Goal: Task Accomplishment & Management: Use online tool/utility

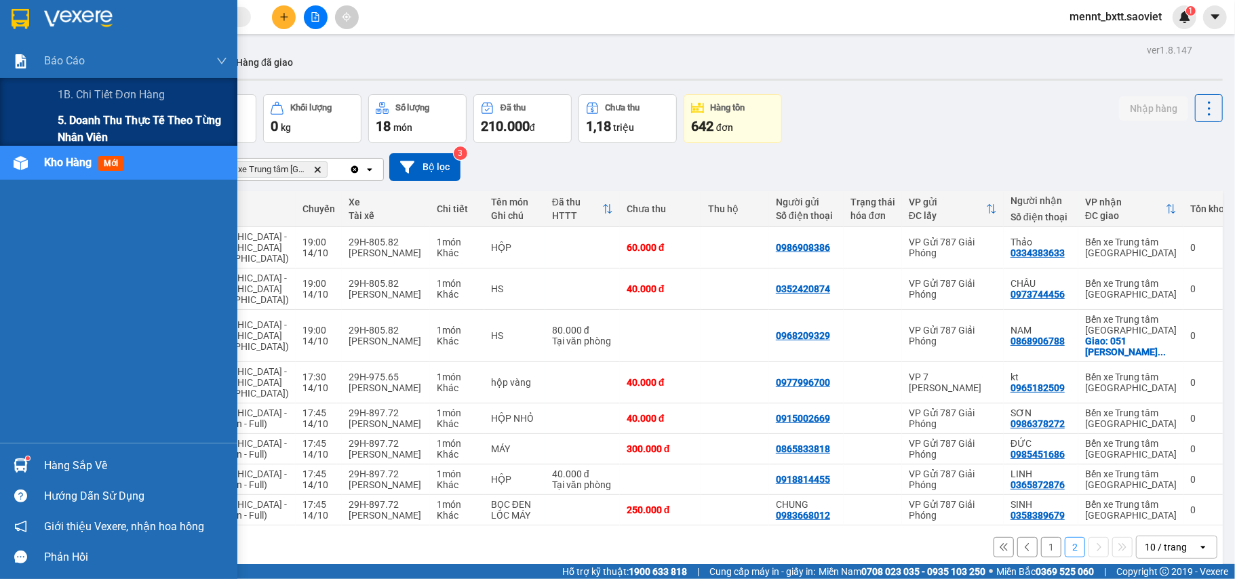
click at [91, 115] on span "5. Doanh thu thực tế theo từng nhân viên" at bounding box center [143, 129] width 170 height 34
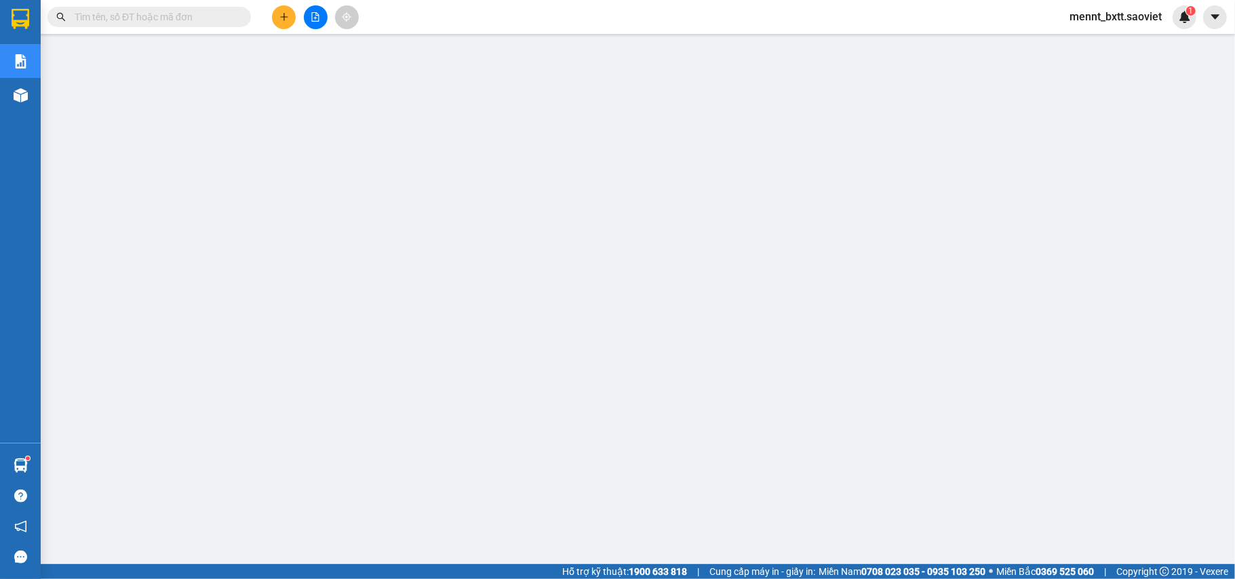
click at [315, 26] on button at bounding box center [316, 17] width 24 height 24
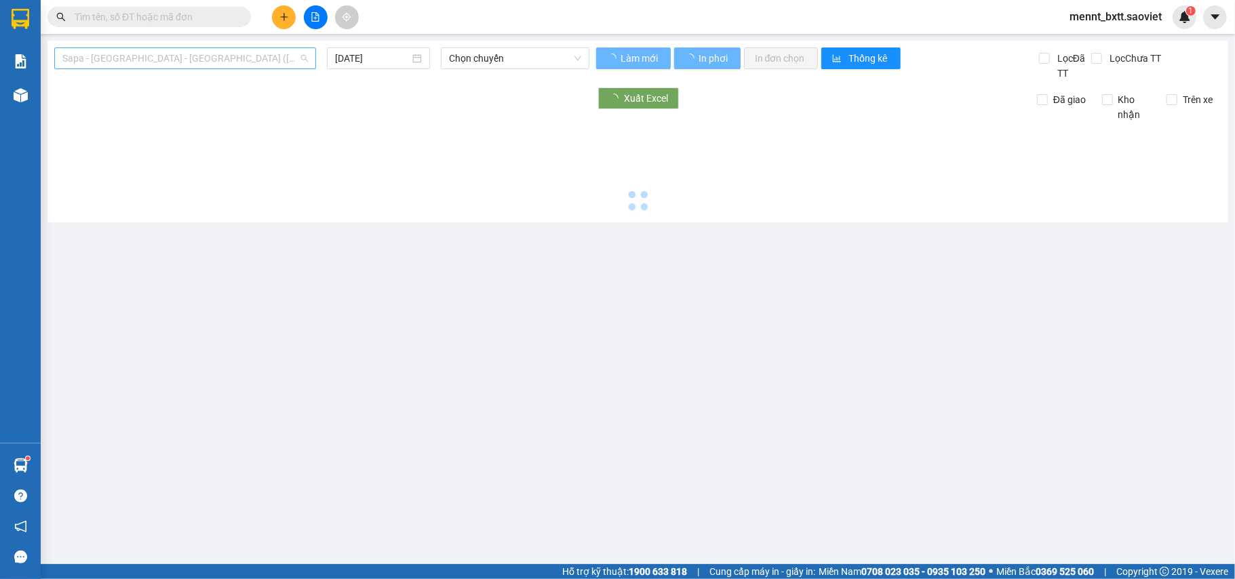
click at [218, 52] on span "Sapa - [GEOGRAPHIC_DATA] - [GEOGRAPHIC_DATA] ([GEOGRAPHIC_DATA])" at bounding box center [185, 58] width 246 height 20
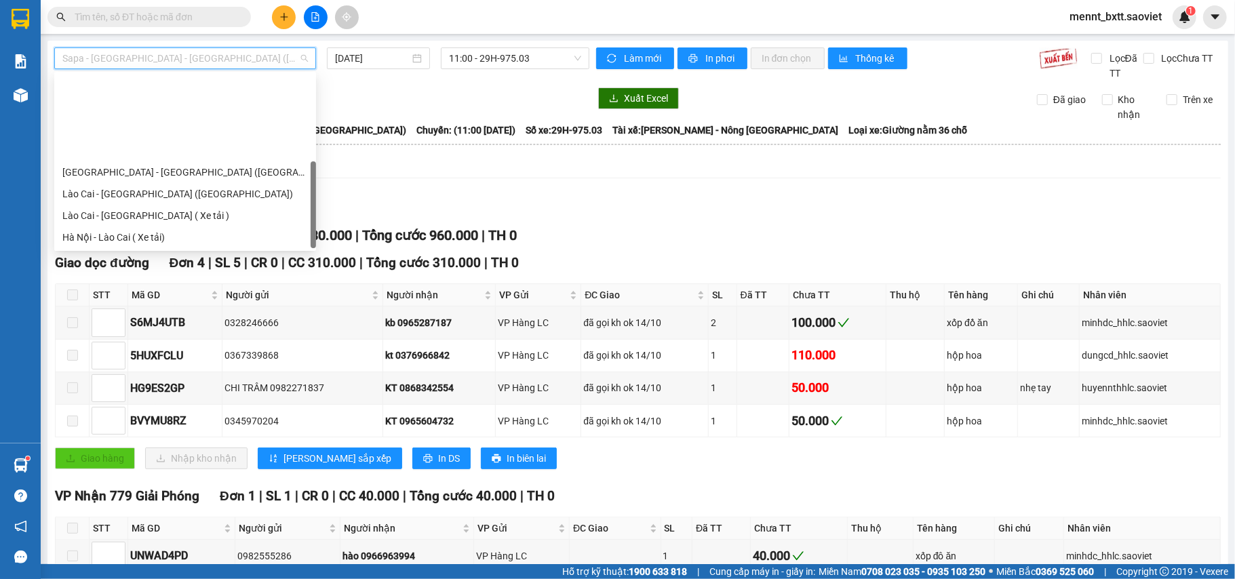
click at [193, 273] on div "Sapa - [GEOGRAPHIC_DATA] (Cabin)" at bounding box center [185, 280] width 246 height 15
type input "[DATE]"
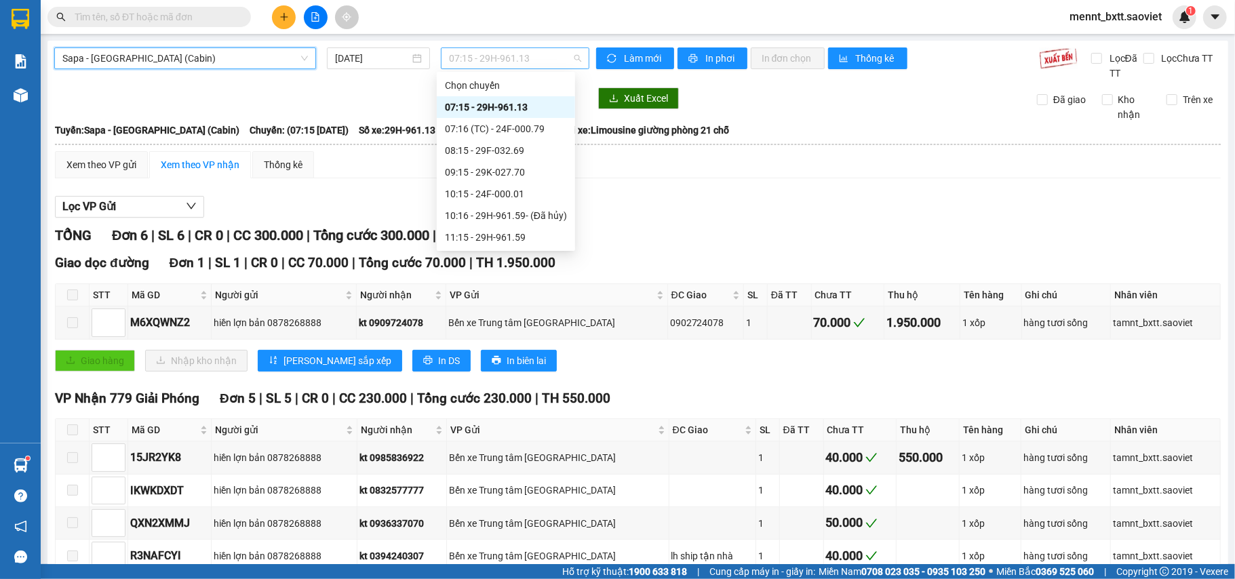
click at [471, 60] on span "07:15 - 29H-961.13" at bounding box center [515, 58] width 132 height 20
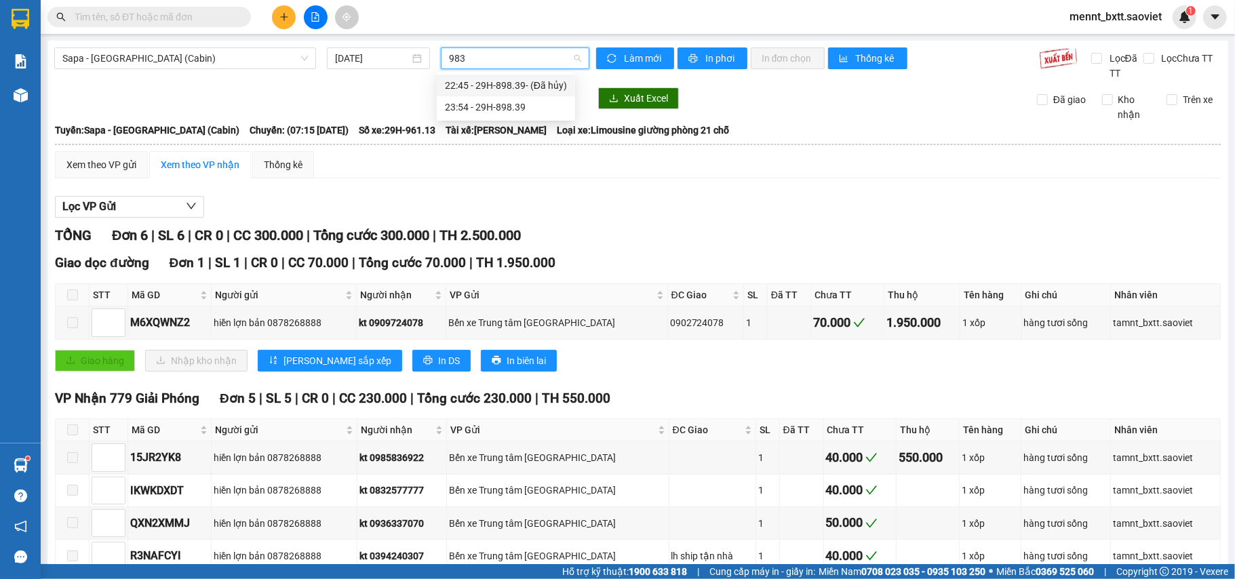
type input "9839"
click at [490, 109] on div "23:54 - 29H-898.39" at bounding box center [506, 107] width 122 height 15
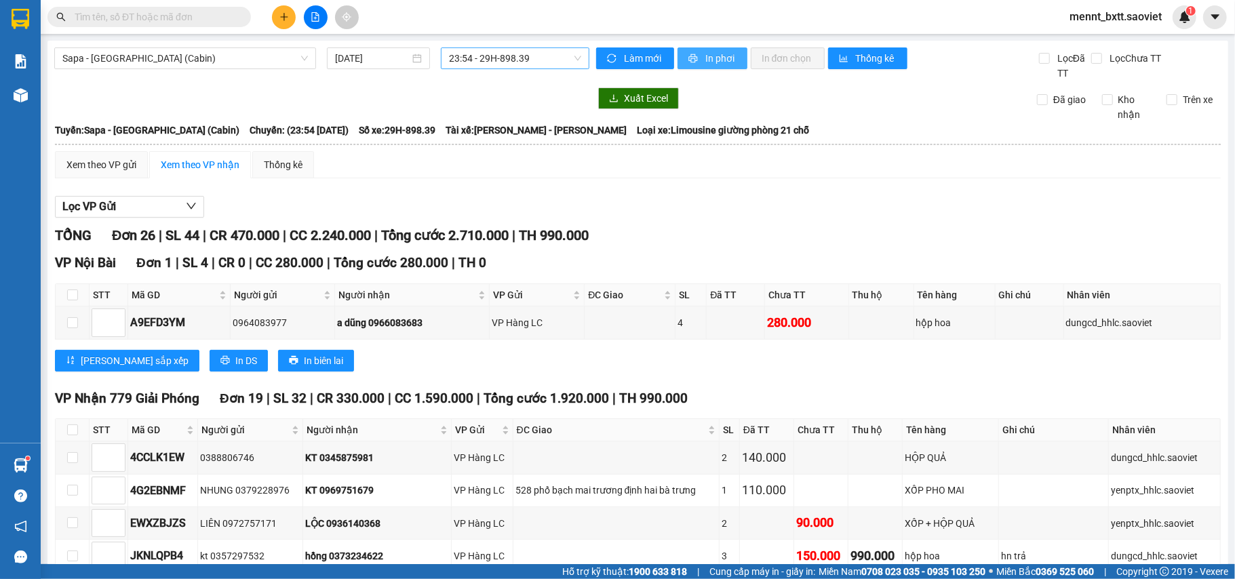
click at [711, 58] on span "In phơi" at bounding box center [720, 58] width 31 height 15
click at [158, 58] on span "Sapa - [GEOGRAPHIC_DATA] (Cabin)" at bounding box center [185, 58] width 246 height 20
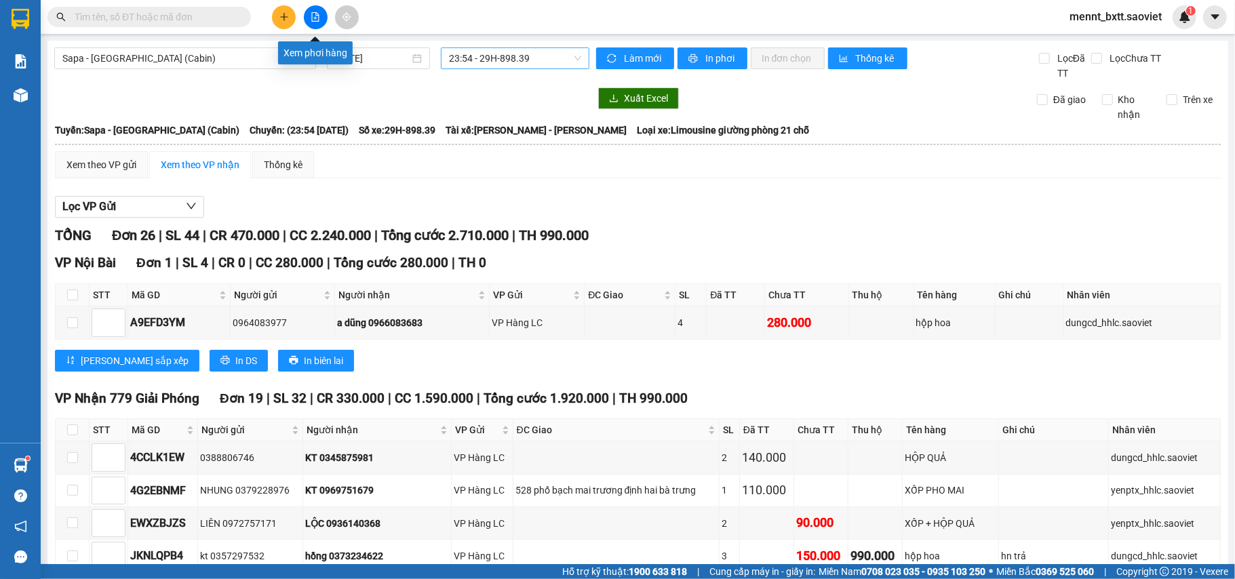
click at [315, 16] on icon "file-add" at bounding box center [315, 16] width 9 height 9
click at [186, 54] on span "Sapa - [GEOGRAPHIC_DATA] (Cabin)" at bounding box center [185, 58] width 246 height 20
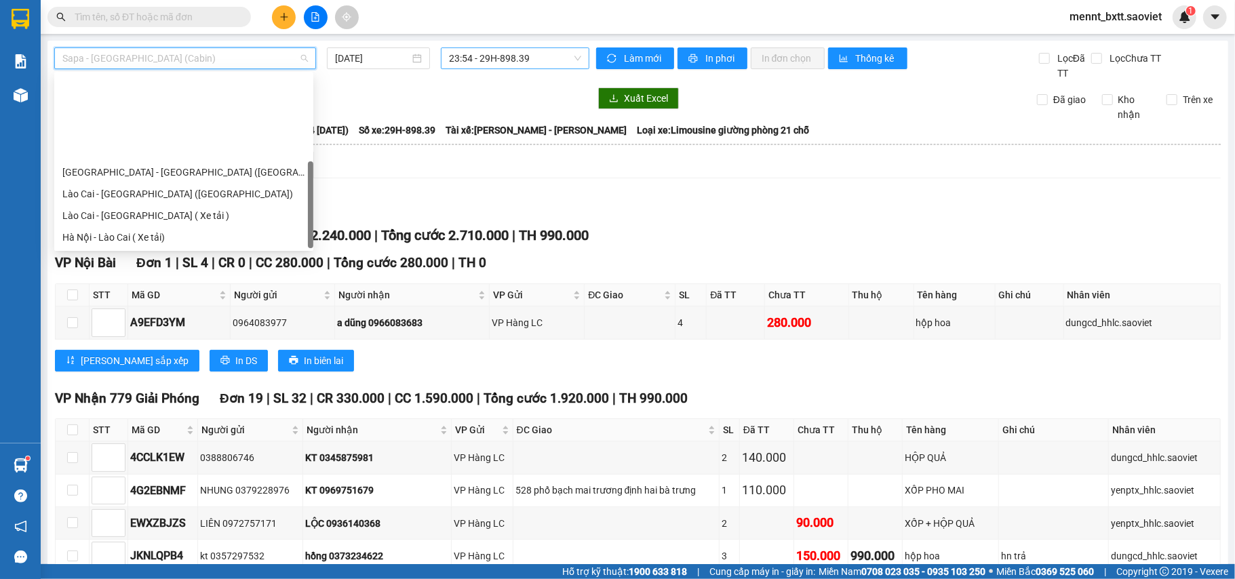
click at [152, 273] on div "Sapa - [GEOGRAPHIC_DATA] (Cabin)" at bounding box center [183, 280] width 243 height 15
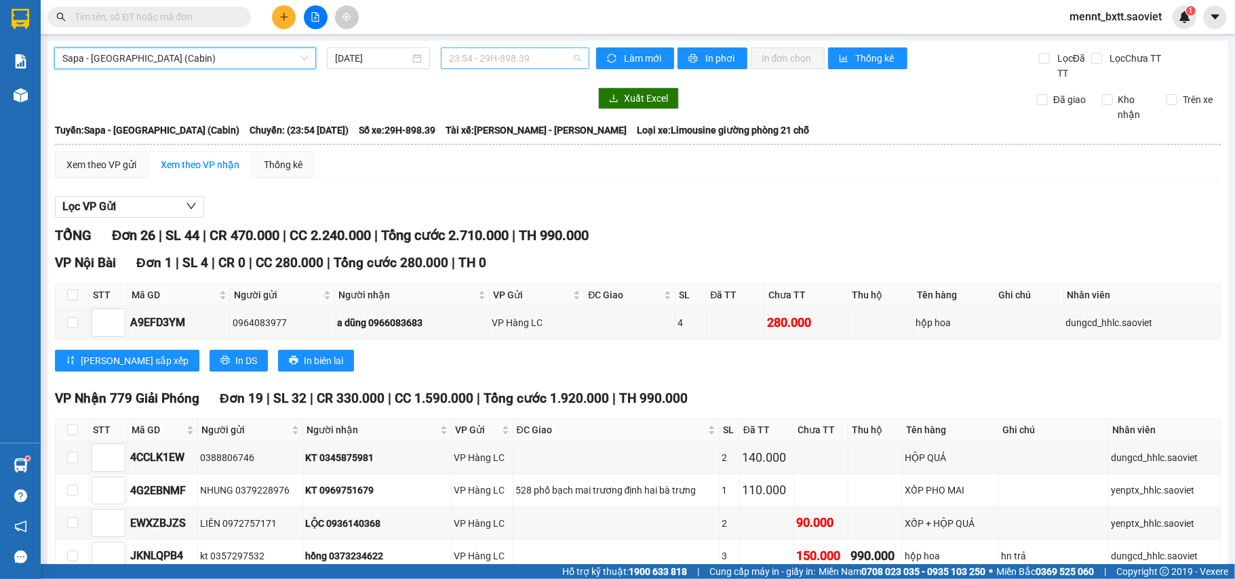
click at [467, 58] on span "23:54 - 29H-898.39" at bounding box center [515, 58] width 132 height 20
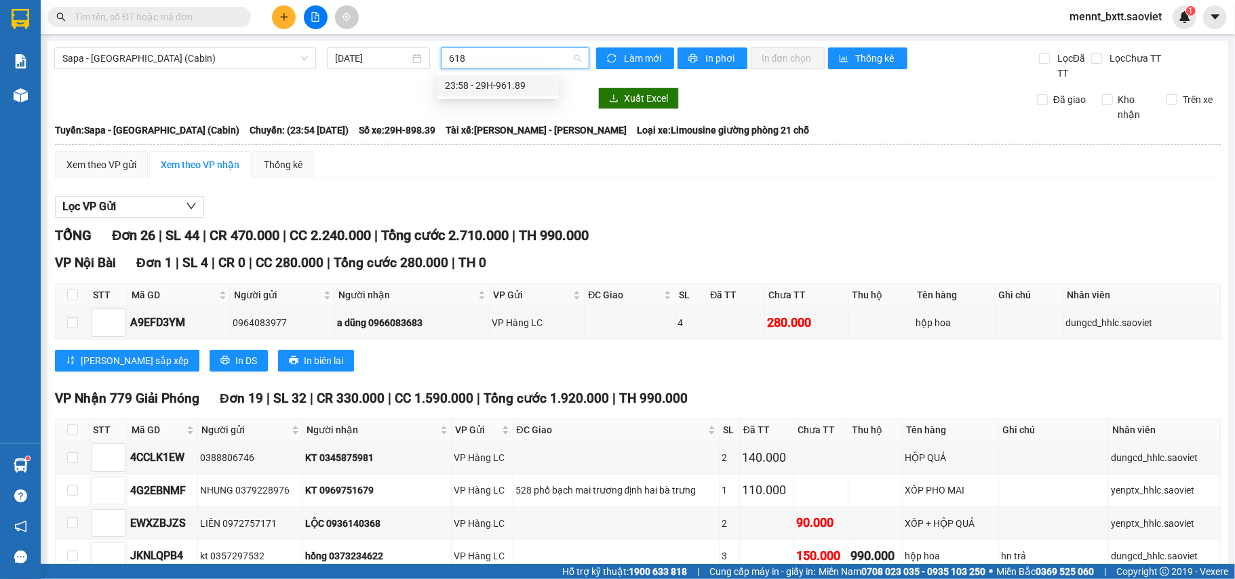
type input "6189"
click at [503, 88] on div "23:58 - 29H-961.89" at bounding box center [498, 85] width 106 height 15
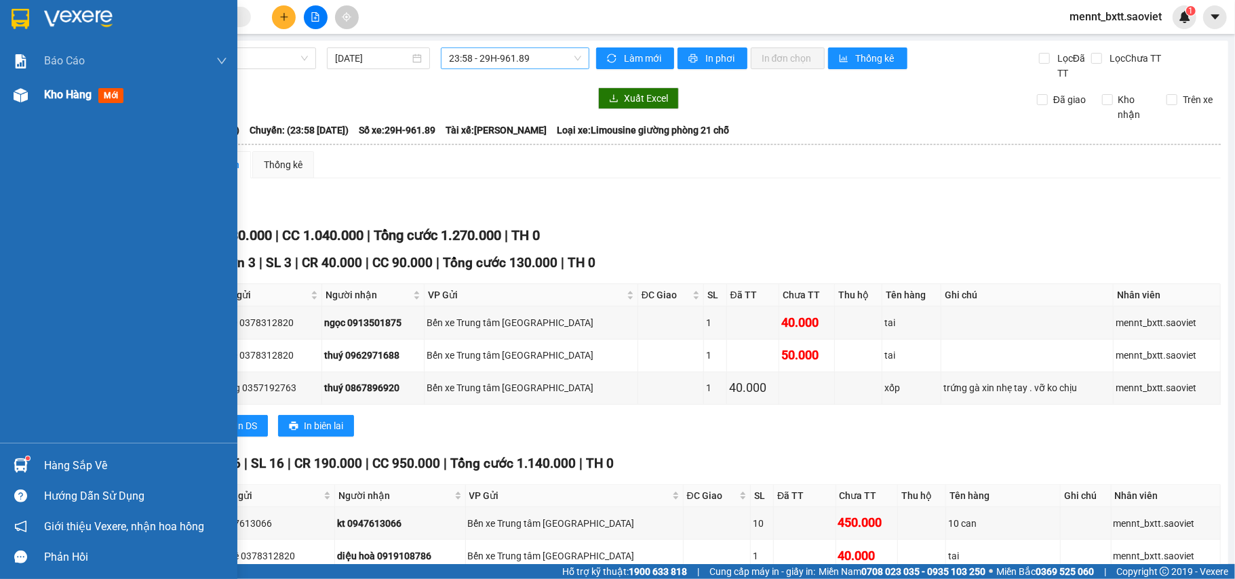
click at [50, 88] on span "Kho hàng" at bounding box center [67, 94] width 47 height 13
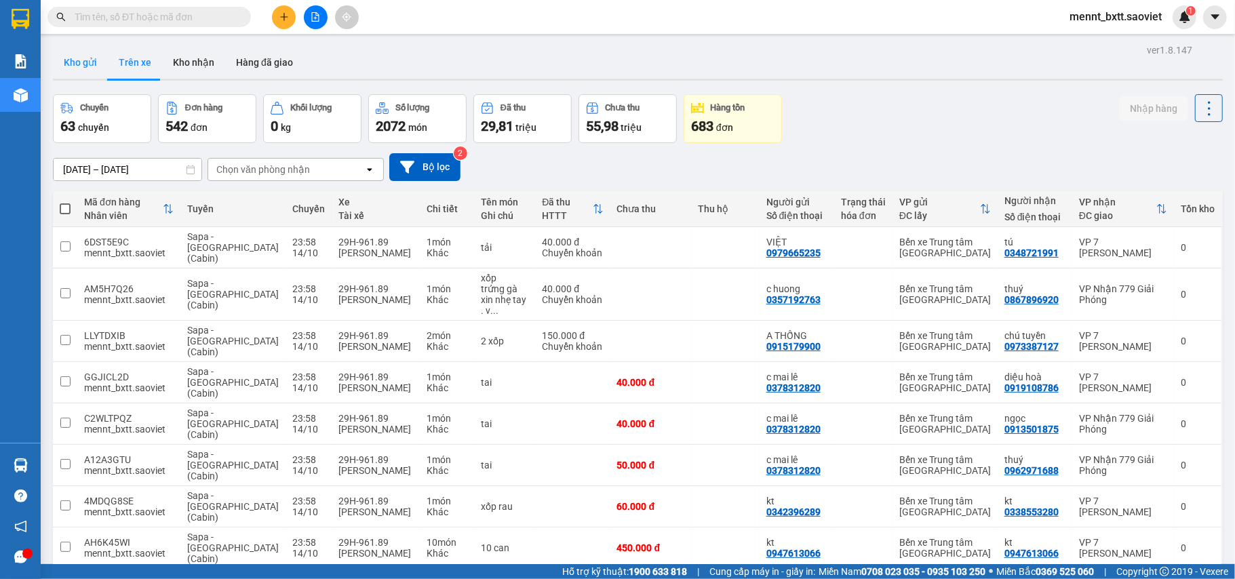
click at [73, 57] on button "Kho gửi" at bounding box center [80, 62] width 55 height 33
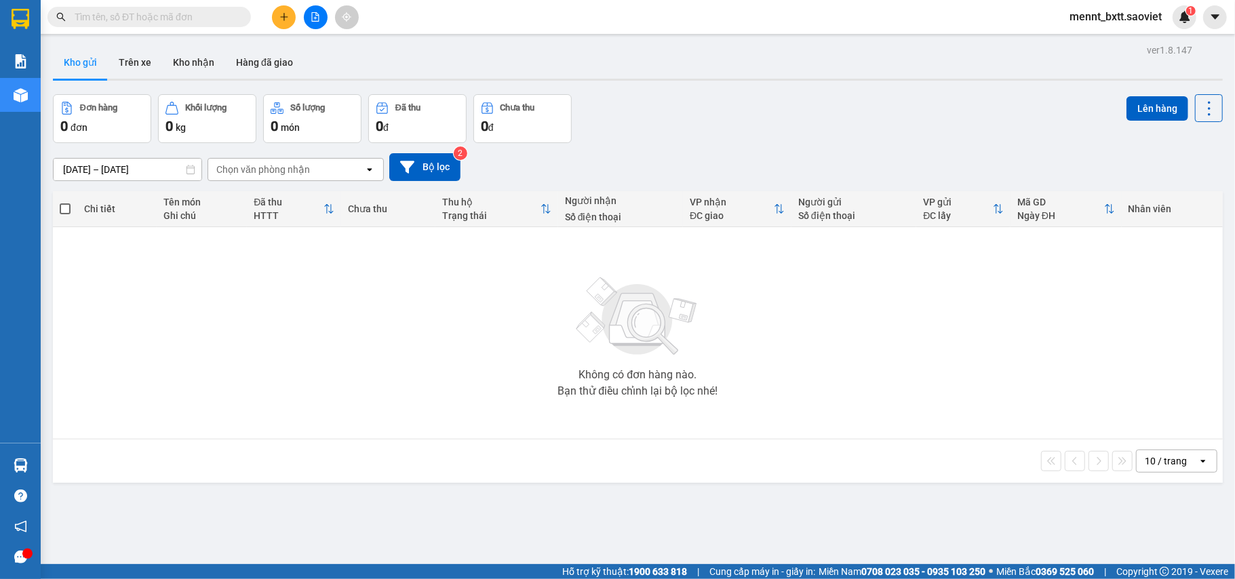
scroll to position [62, 0]
click at [316, 18] on icon "file-add" at bounding box center [315, 16] width 7 height 9
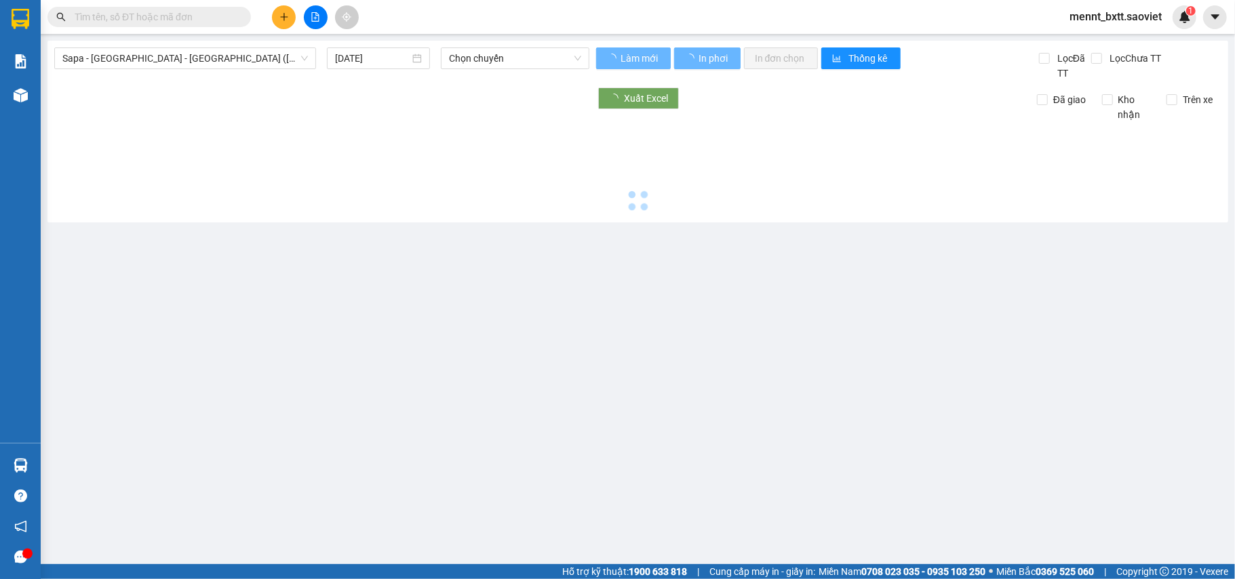
type input "[DATE]"
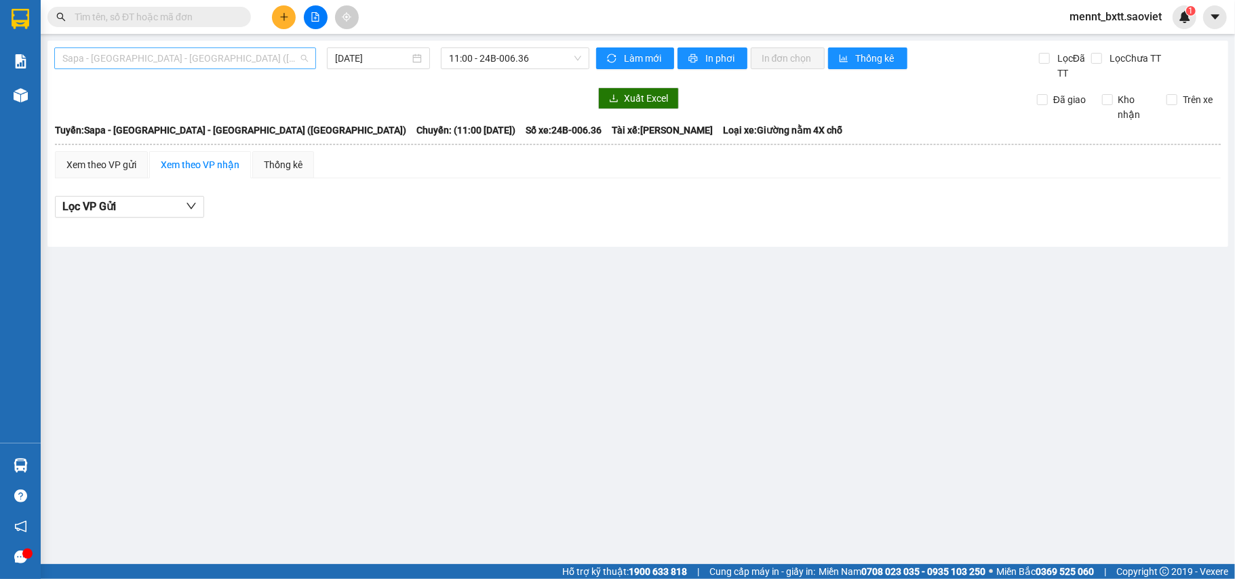
click at [256, 57] on span "Sapa - [GEOGRAPHIC_DATA] - [GEOGRAPHIC_DATA] ([GEOGRAPHIC_DATA])" at bounding box center [185, 58] width 246 height 20
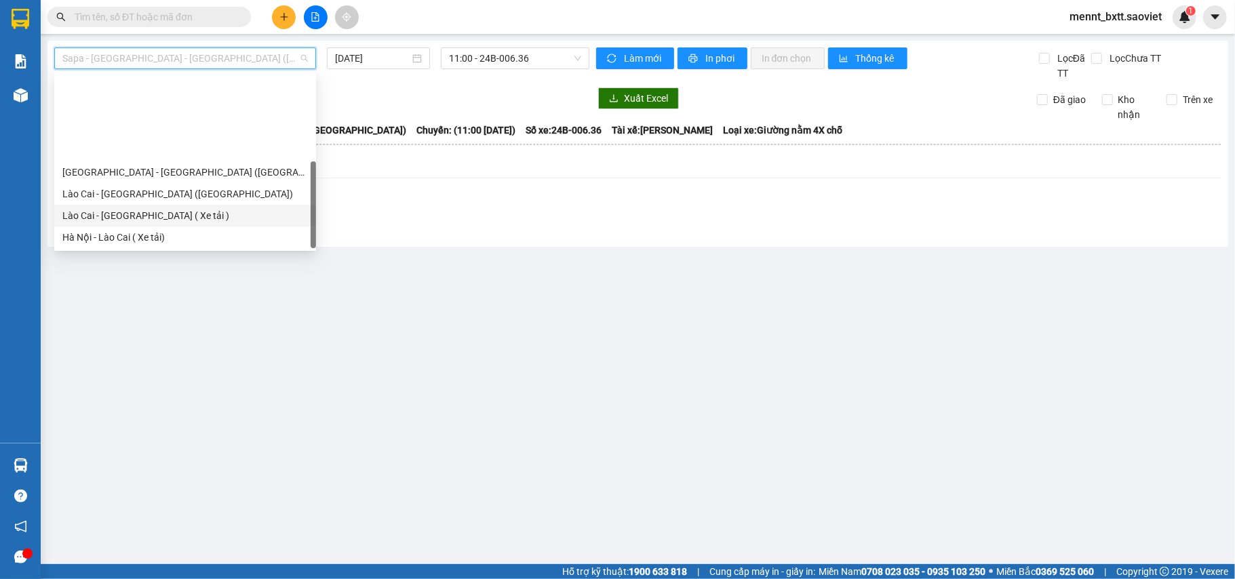
scroll to position [109, 0]
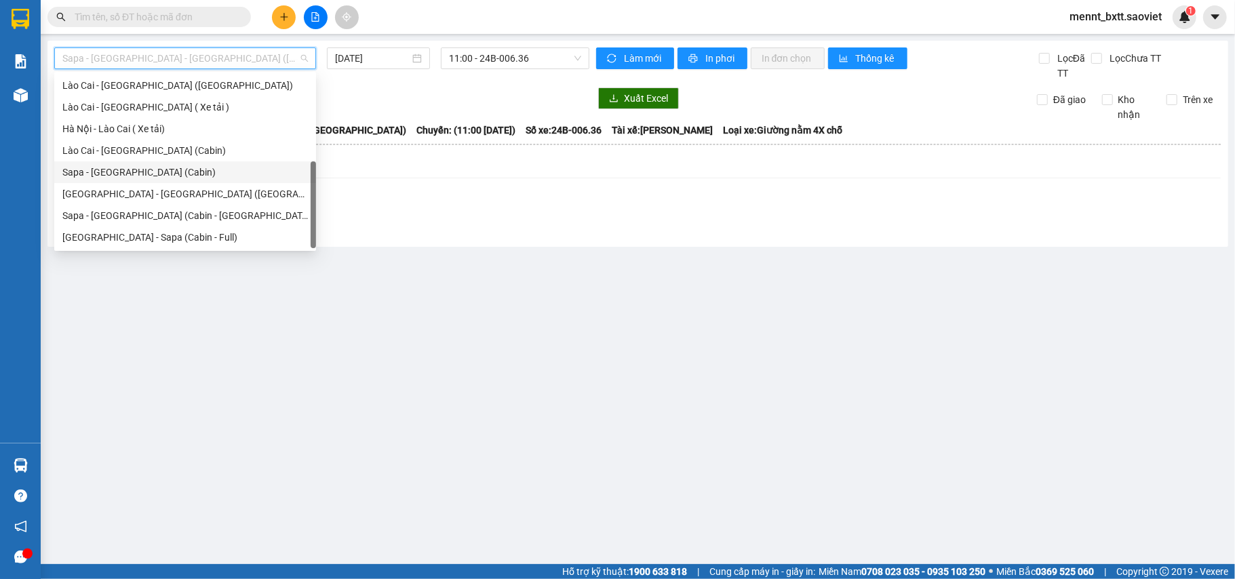
click at [188, 168] on div "Sapa - [GEOGRAPHIC_DATA] (Cabin)" at bounding box center [185, 172] width 246 height 15
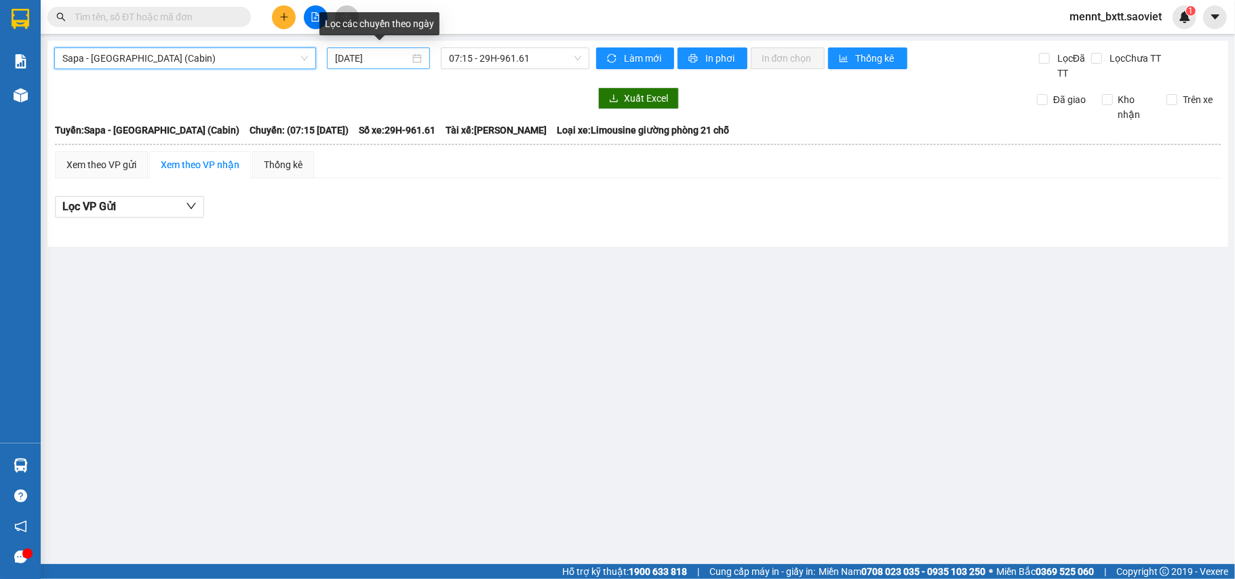
click at [355, 58] on input "[DATE]" at bounding box center [372, 58] width 75 height 15
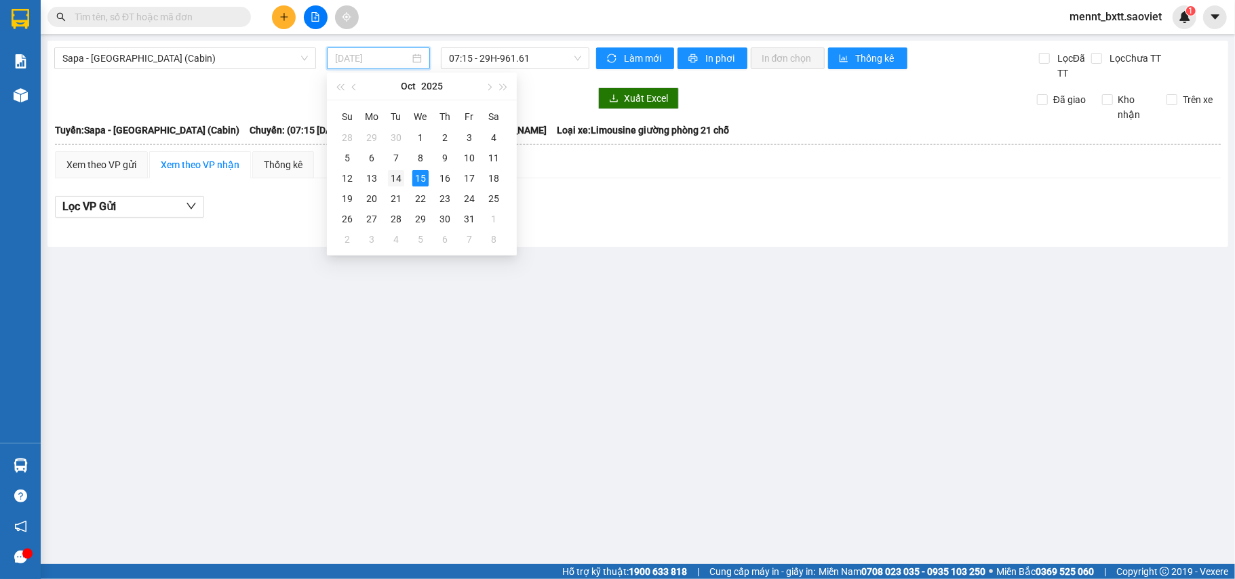
click at [399, 183] on div "14" at bounding box center [396, 178] width 16 height 16
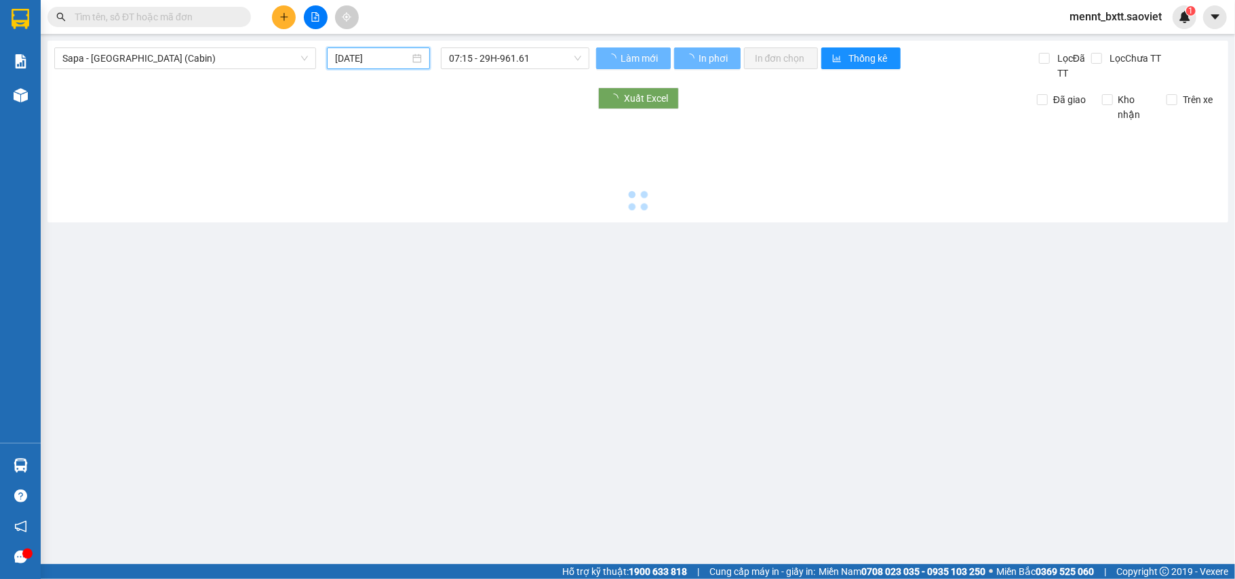
type input "[DATE]"
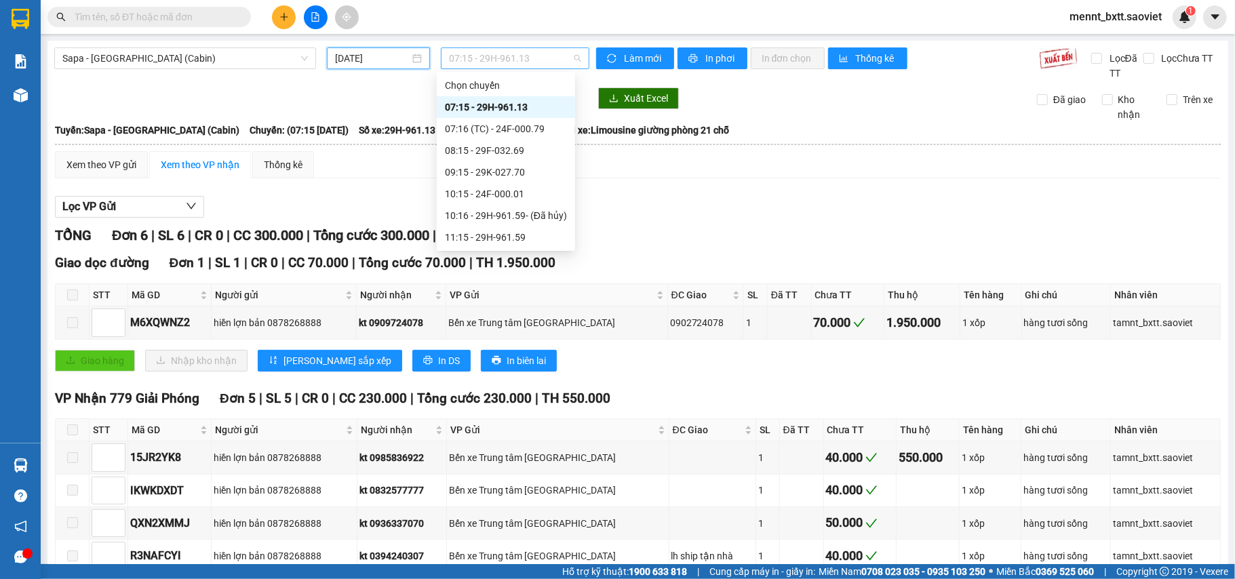
click at [465, 54] on span "07:15 - 29H-961.13" at bounding box center [515, 58] width 132 height 20
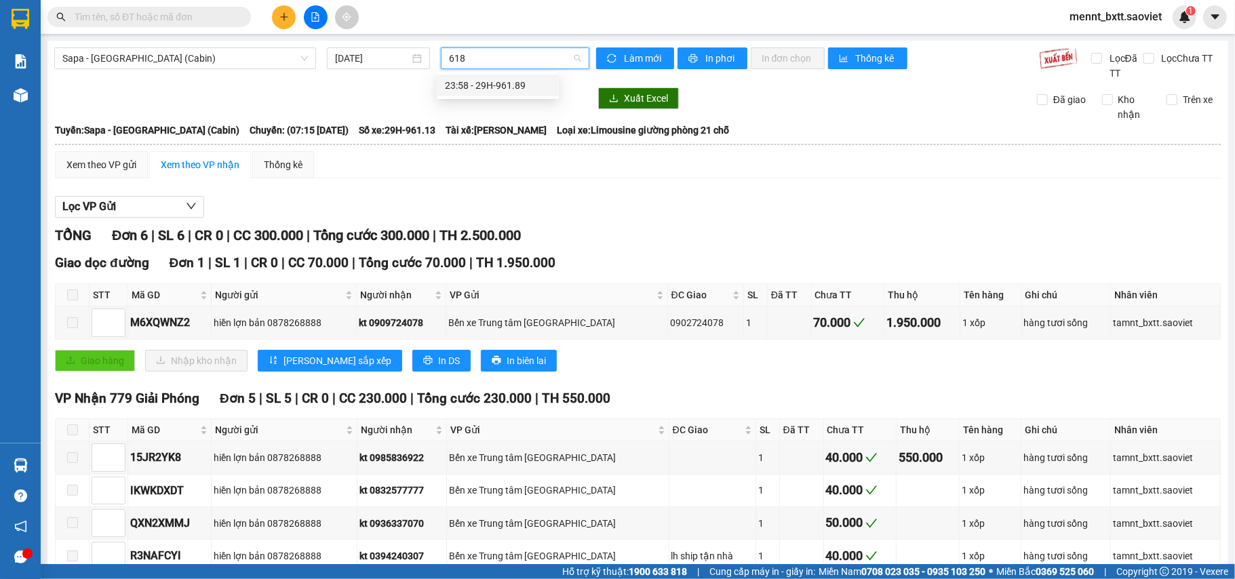
type input "6189"
click at [497, 81] on div "23:58 - 29H-961.89" at bounding box center [498, 85] width 106 height 15
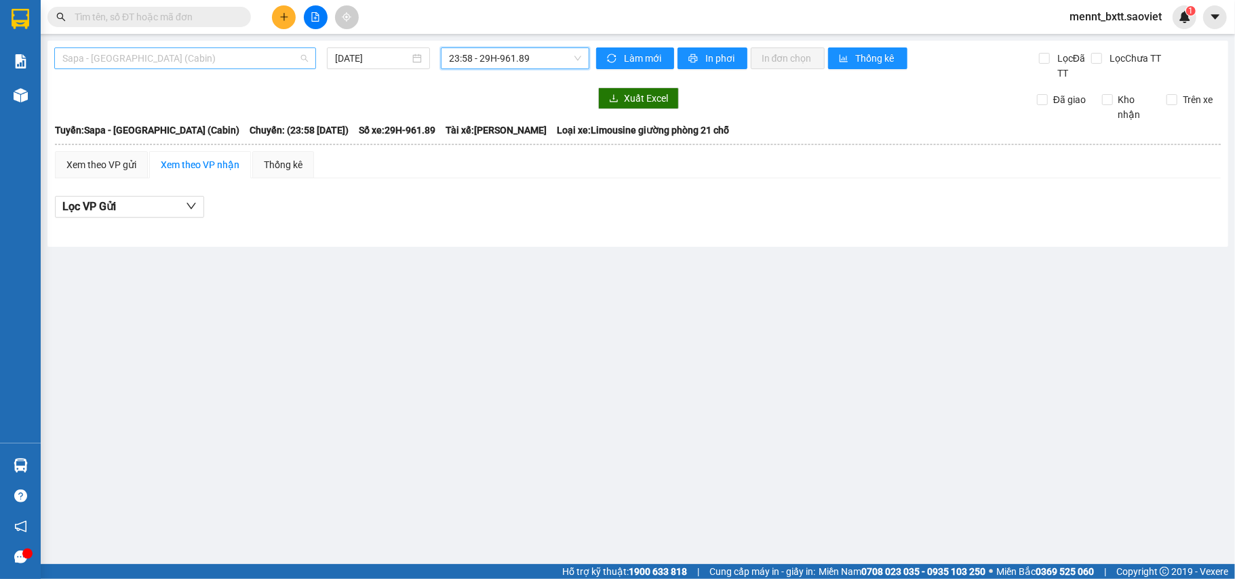
click at [196, 58] on span "Sapa - [GEOGRAPHIC_DATA] (Cabin)" at bounding box center [185, 58] width 246 height 20
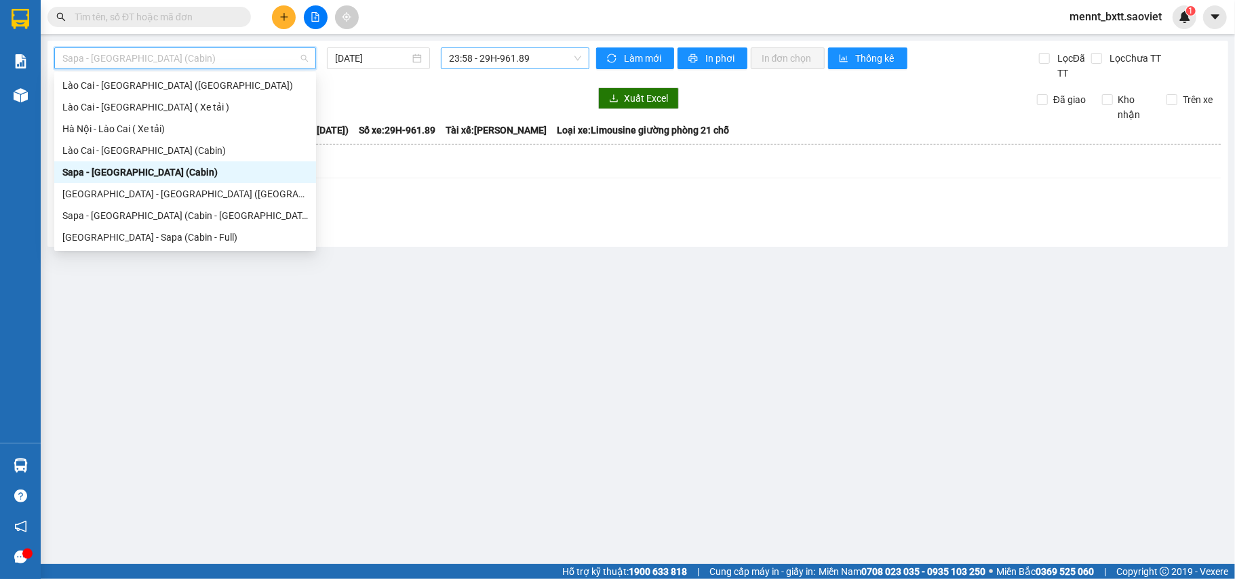
click at [190, 171] on div "Sapa - [GEOGRAPHIC_DATA] (Cabin)" at bounding box center [185, 172] width 246 height 15
click at [243, 54] on span "Sapa - [GEOGRAPHIC_DATA] (Cabin)" at bounding box center [185, 58] width 246 height 20
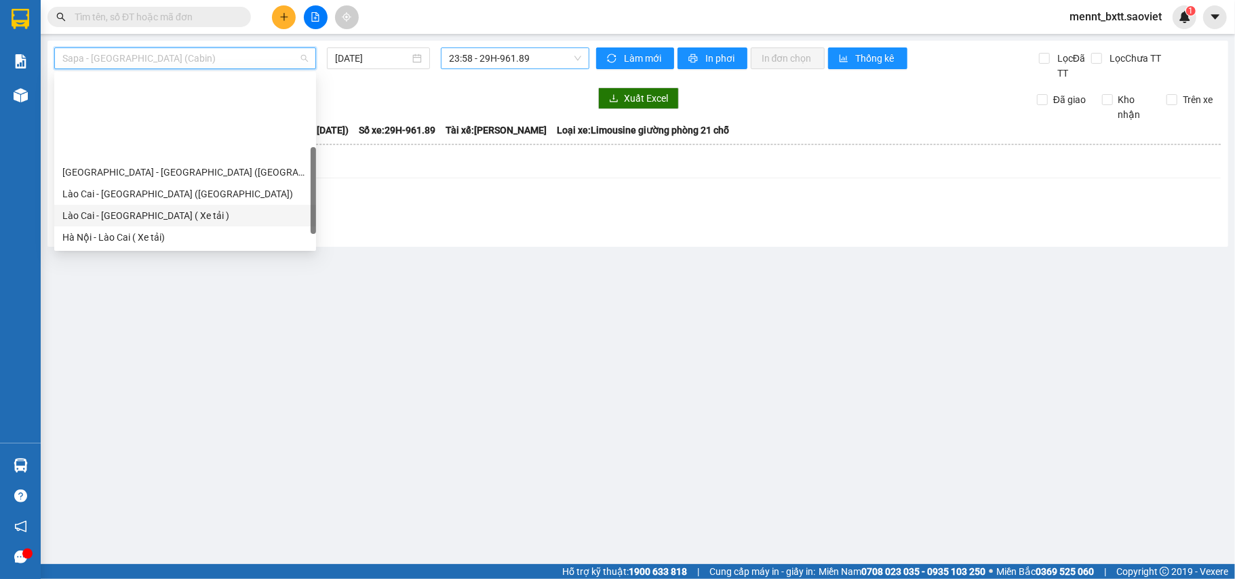
scroll to position [109, 0]
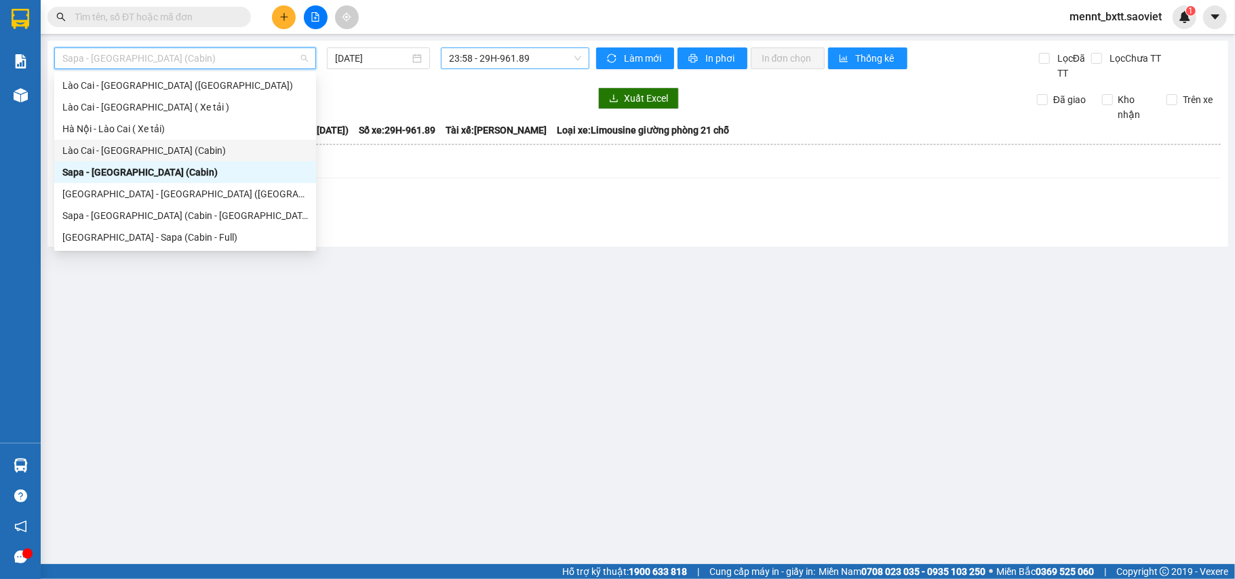
click at [183, 148] on div "Lào Cai - [GEOGRAPHIC_DATA] (Cabin)" at bounding box center [185, 150] width 246 height 15
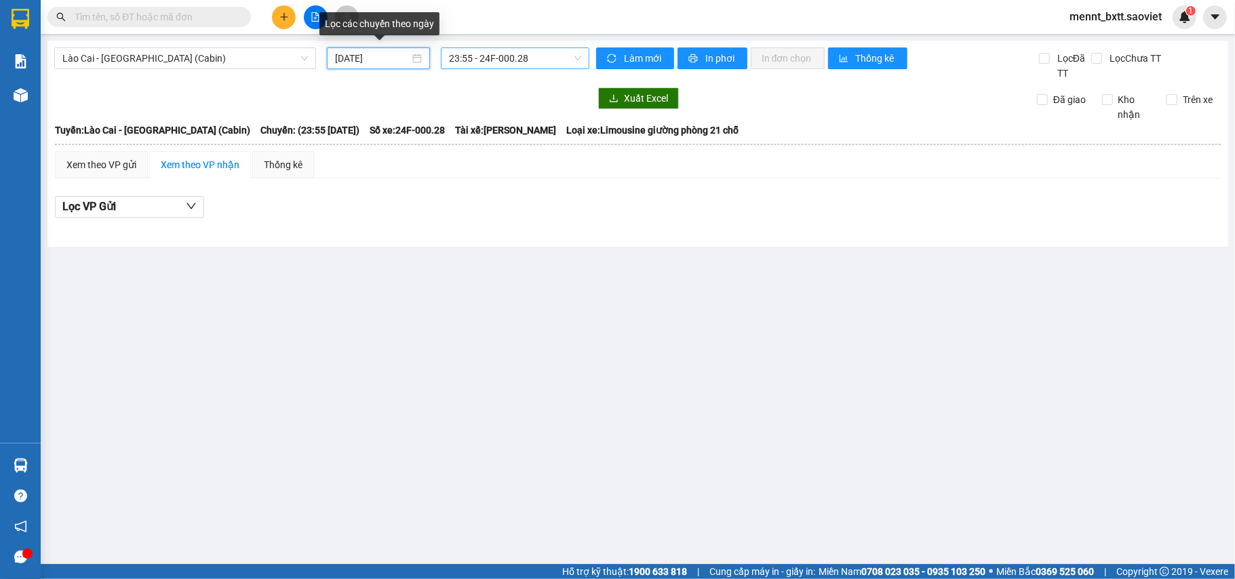
click at [351, 58] on input "[DATE]" at bounding box center [372, 58] width 75 height 15
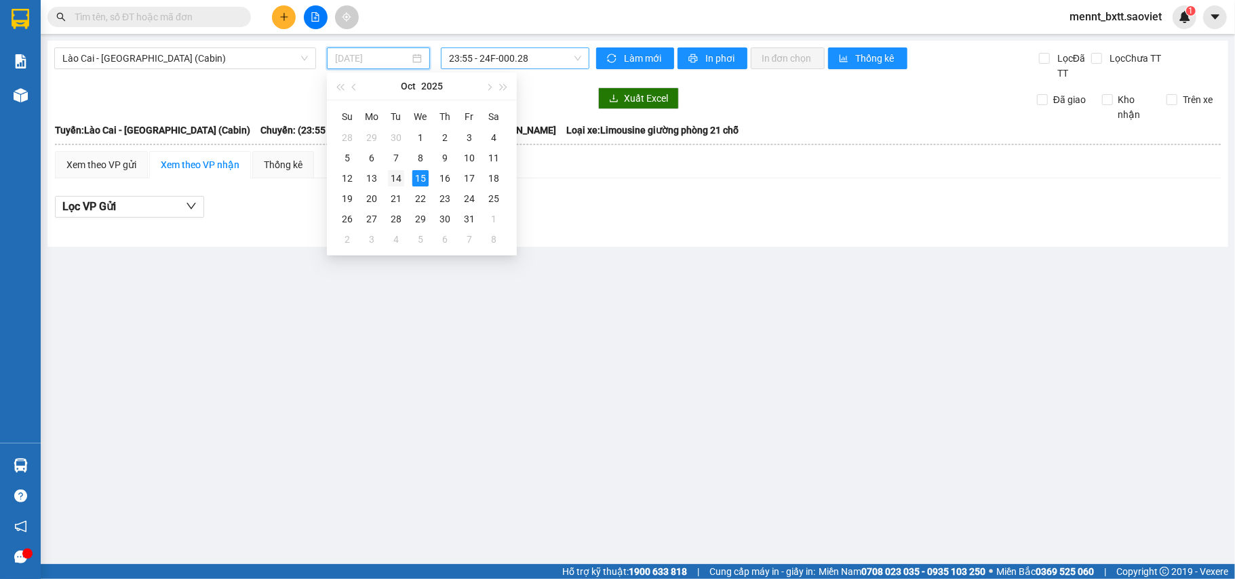
click at [393, 175] on div "14" at bounding box center [396, 178] width 16 height 16
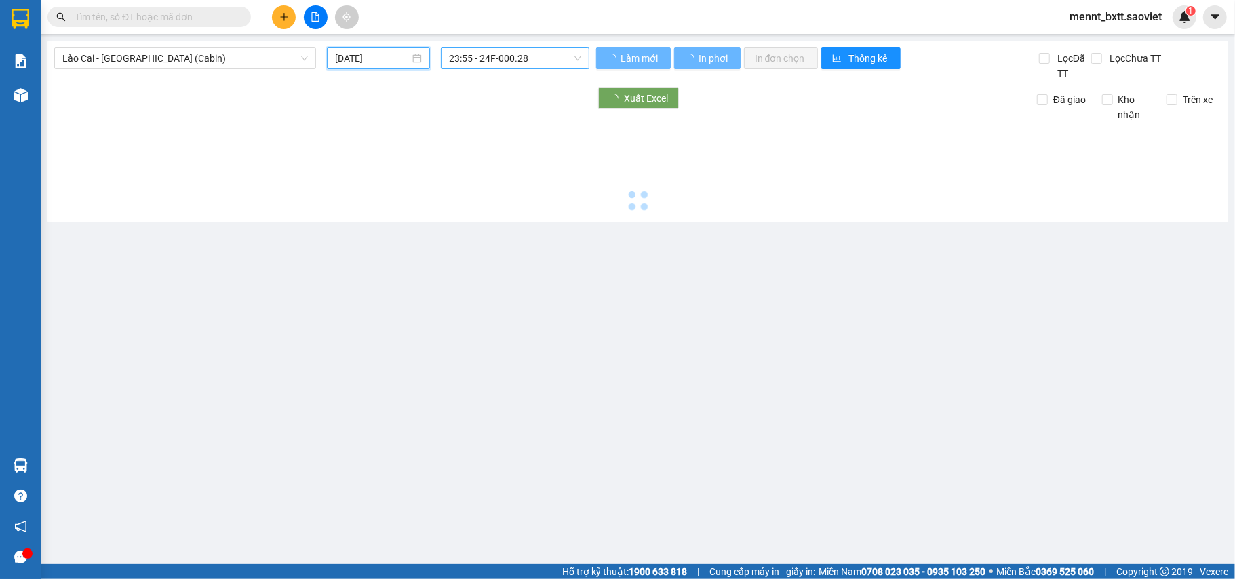
type input "[DATE]"
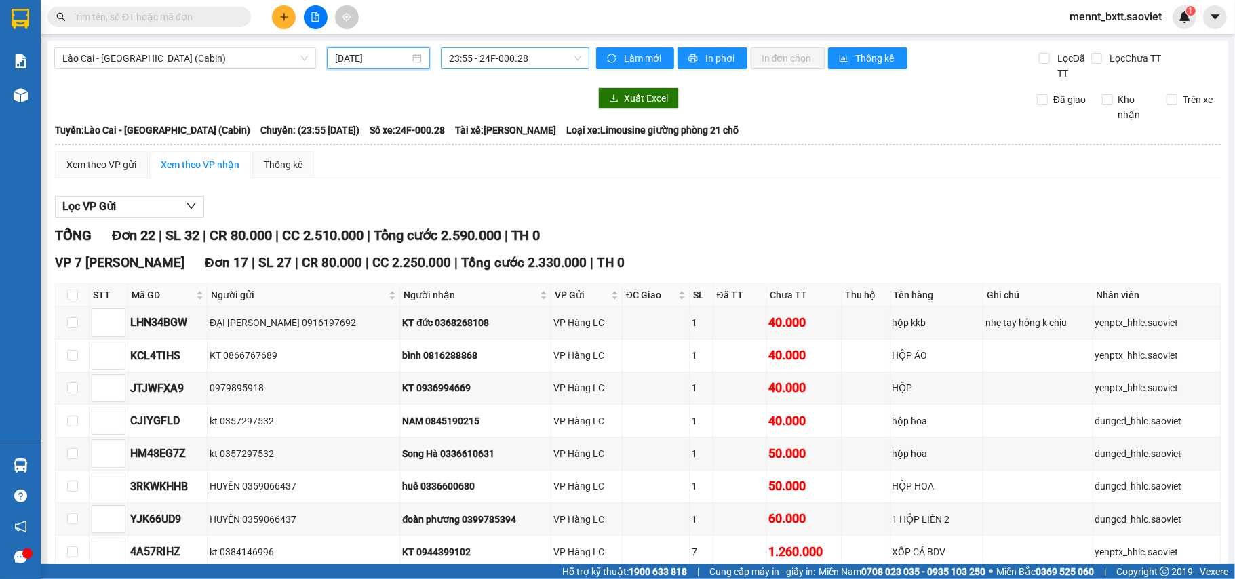
click at [456, 56] on span "23:55 - 24F-000.28" at bounding box center [515, 58] width 132 height 20
type input "0028"
click at [494, 80] on div "23:55 - 24F-000.28" at bounding box center [498, 85] width 106 height 15
click at [709, 58] on span "In phơi" at bounding box center [720, 58] width 31 height 15
click at [186, 58] on span "Lào Cai - [GEOGRAPHIC_DATA] (Cabin)" at bounding box center [185, 58] width 246 height 20
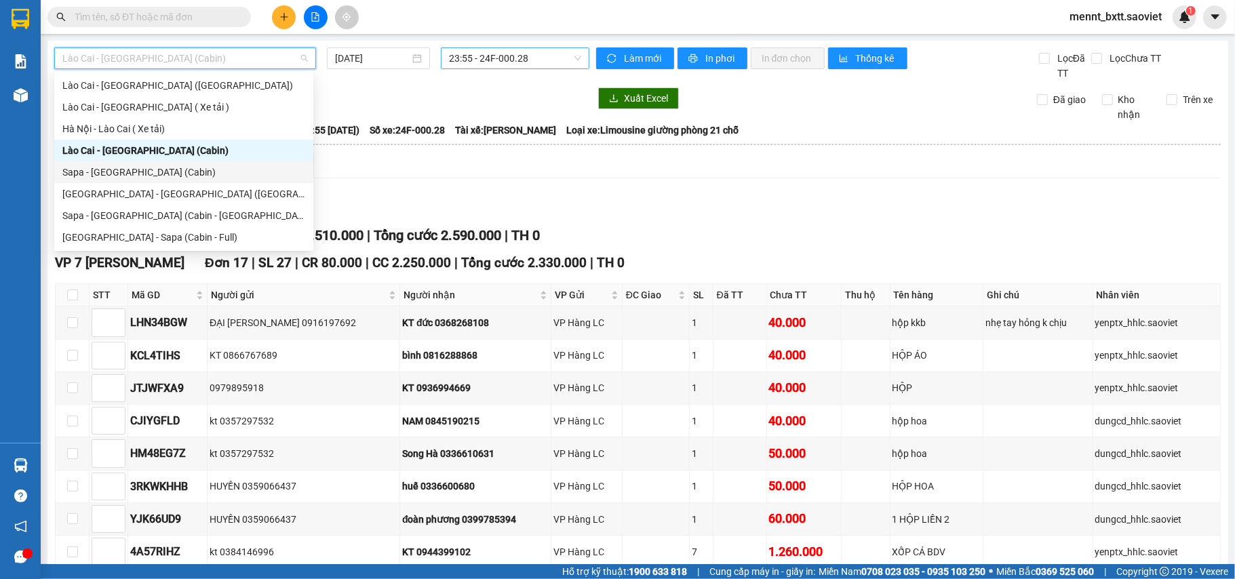
click at [166, 168] on div "Sapa - [GEOGRAPHIC_DATA] (Cabin)" at bounding box center [183, 172] width 243 height 15
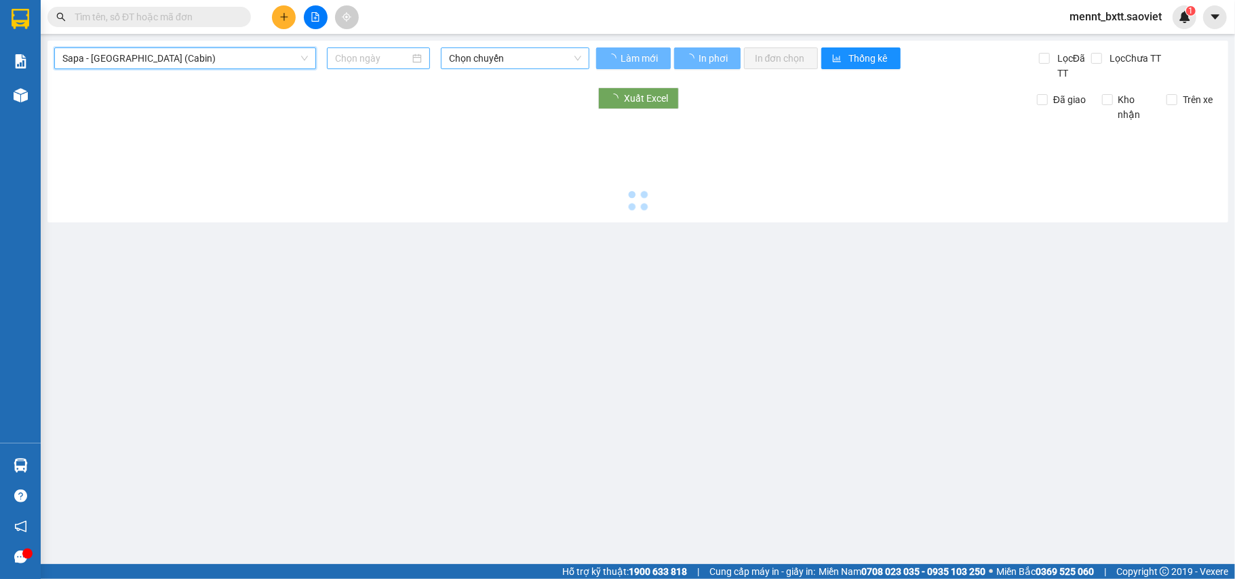
type input "[DATE]"
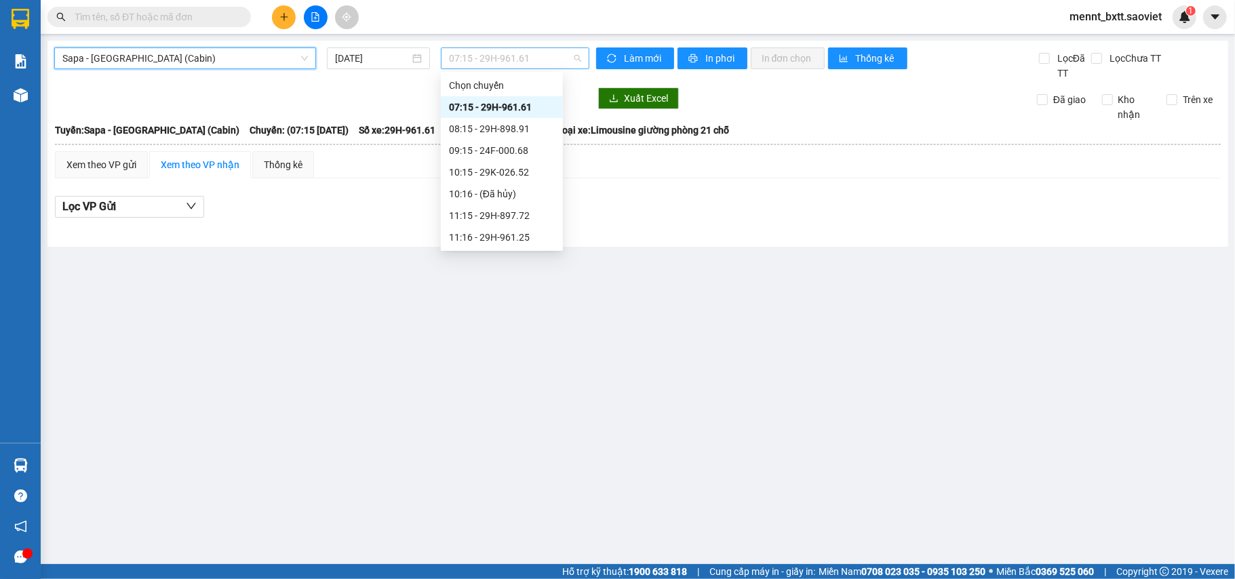
click at [462, 60] on span "07:15 - 29H-961.61" at bounding box center [515, 58] width 132 height 20
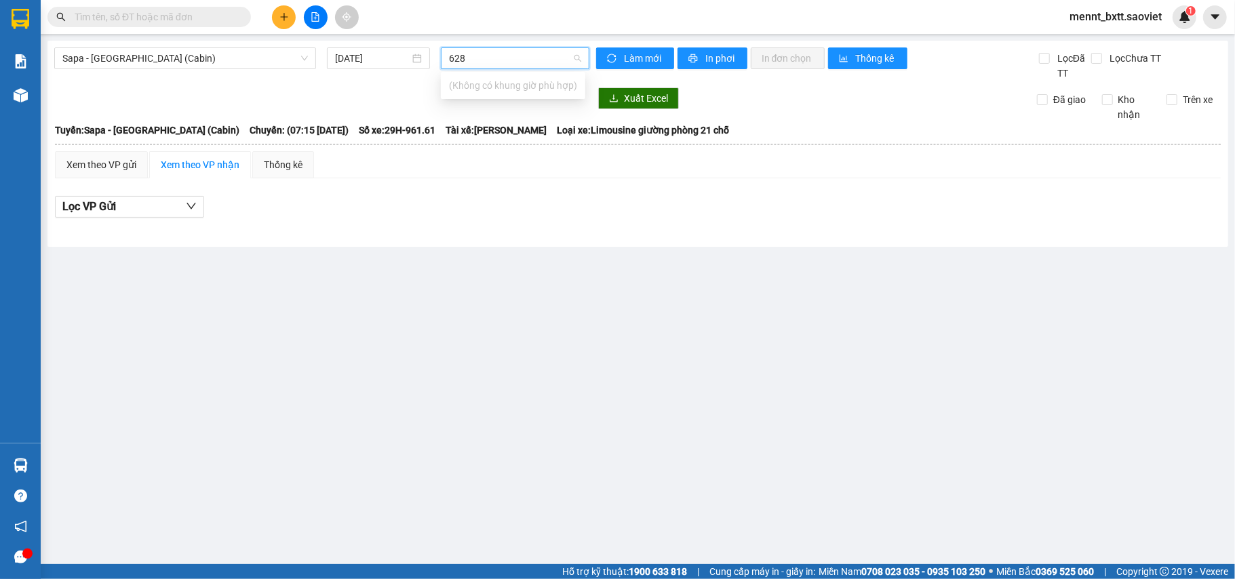
type input "6285"
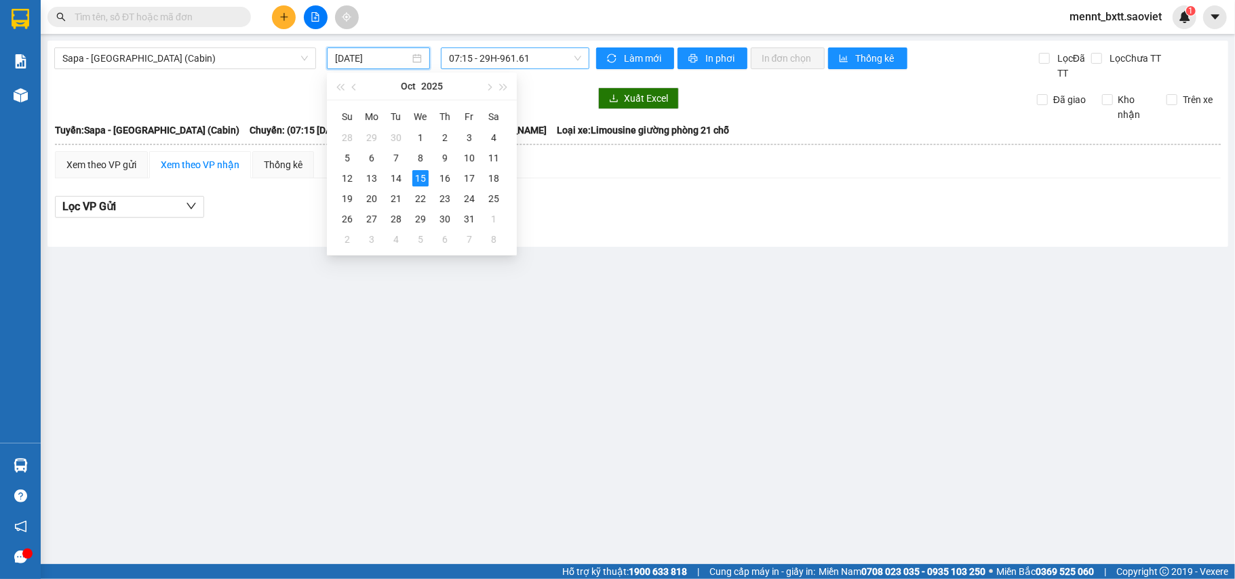
click at [353, 57] on input "[DATE]" at bounding box center [372, 58] width 75 height 15
click at [397, 176] on div "14" at bounding box center [396, 178] width 16 height 16
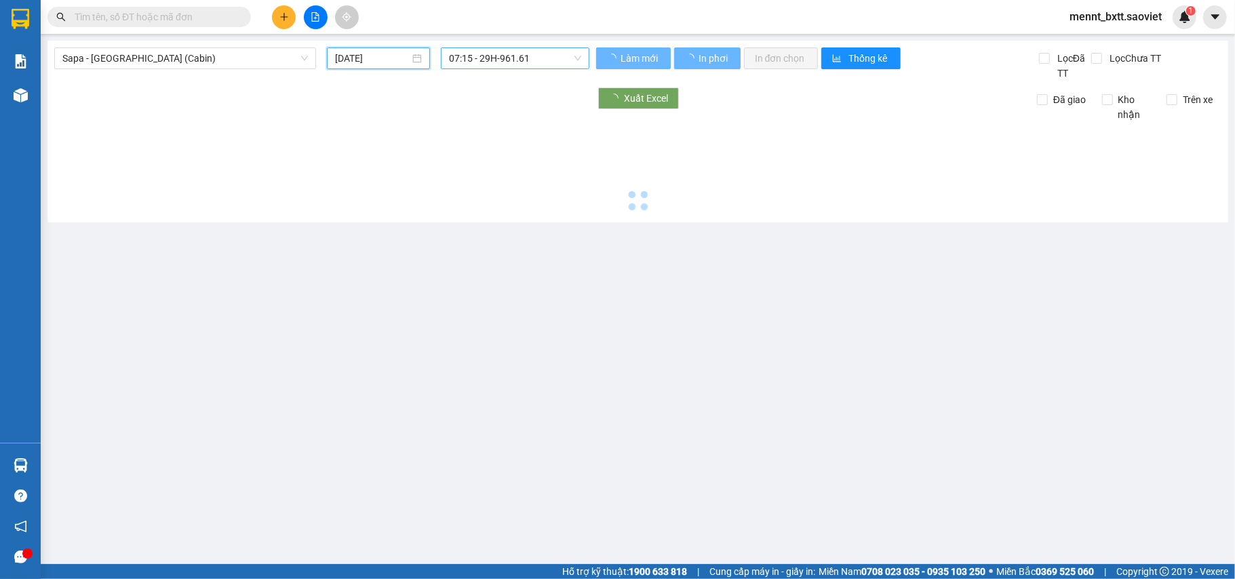
type input "[DATE]"
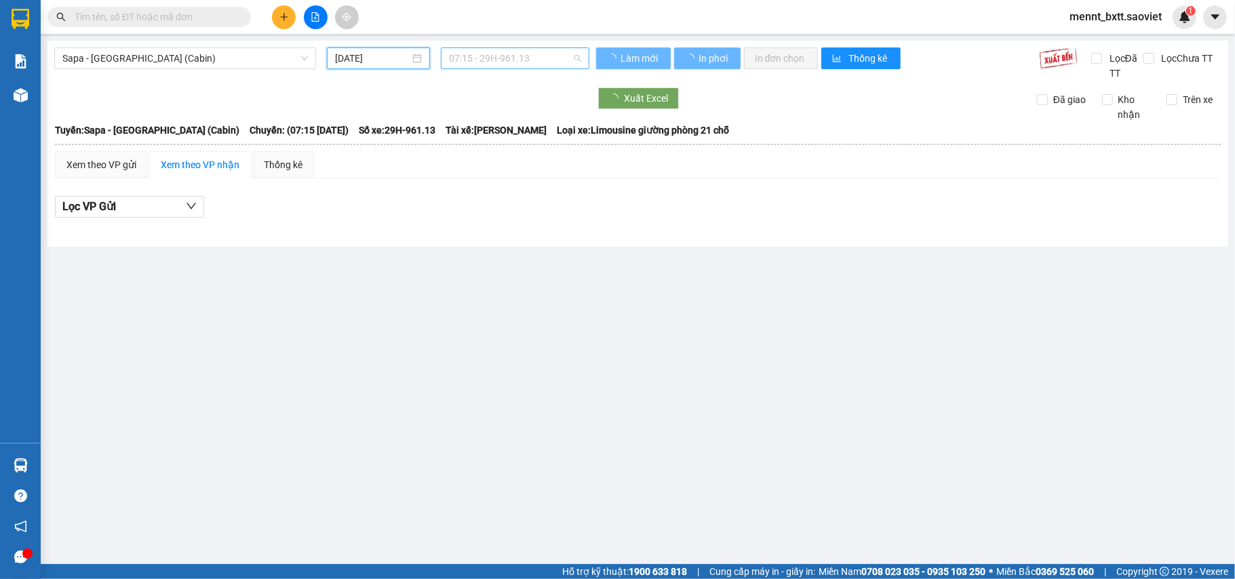
click at [459, 52] on span "07:15 - 29H-961.13" at bounding box center [515, 58] width 132 height 20
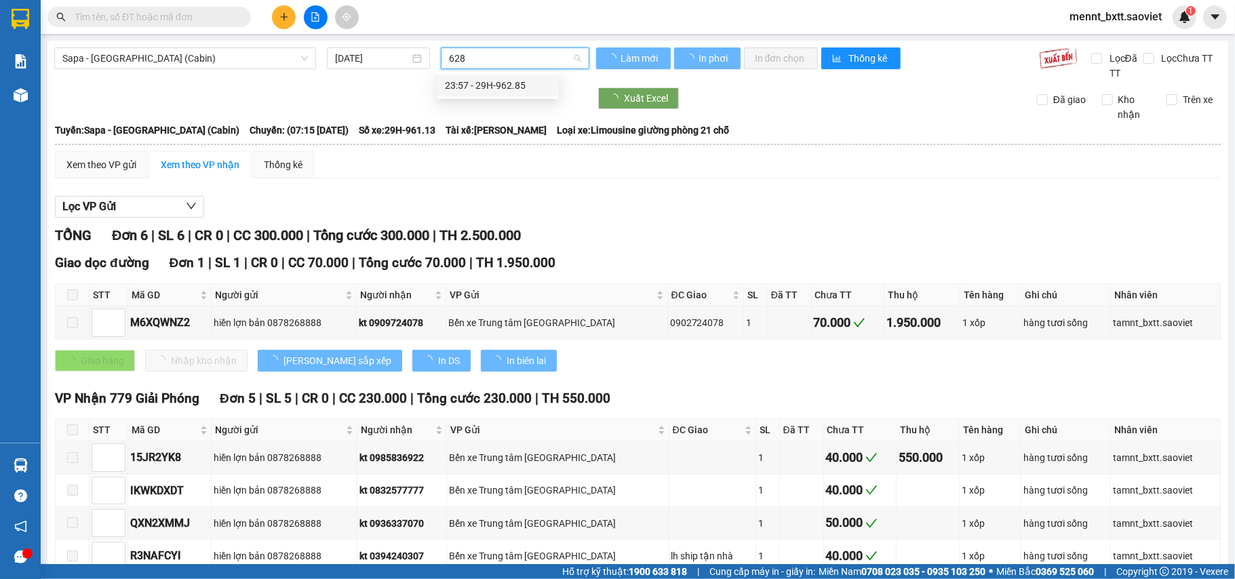
type input "6285"
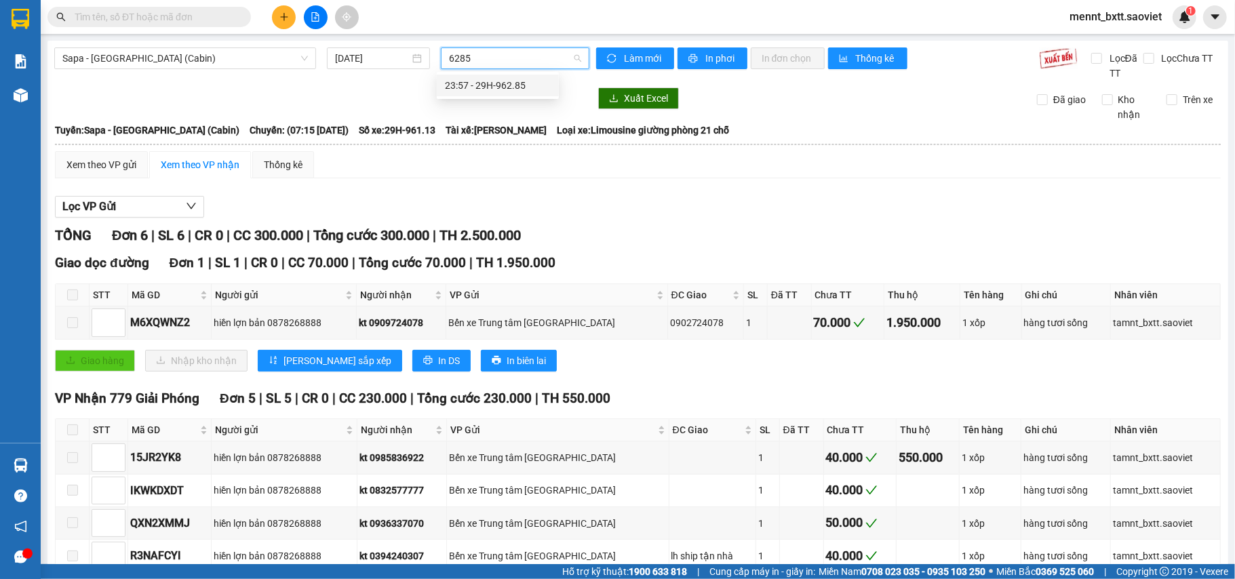
click at [500, 88] on div "23:57 - 29H-962.85" at bounding box center [498, 85] width 106 height 15
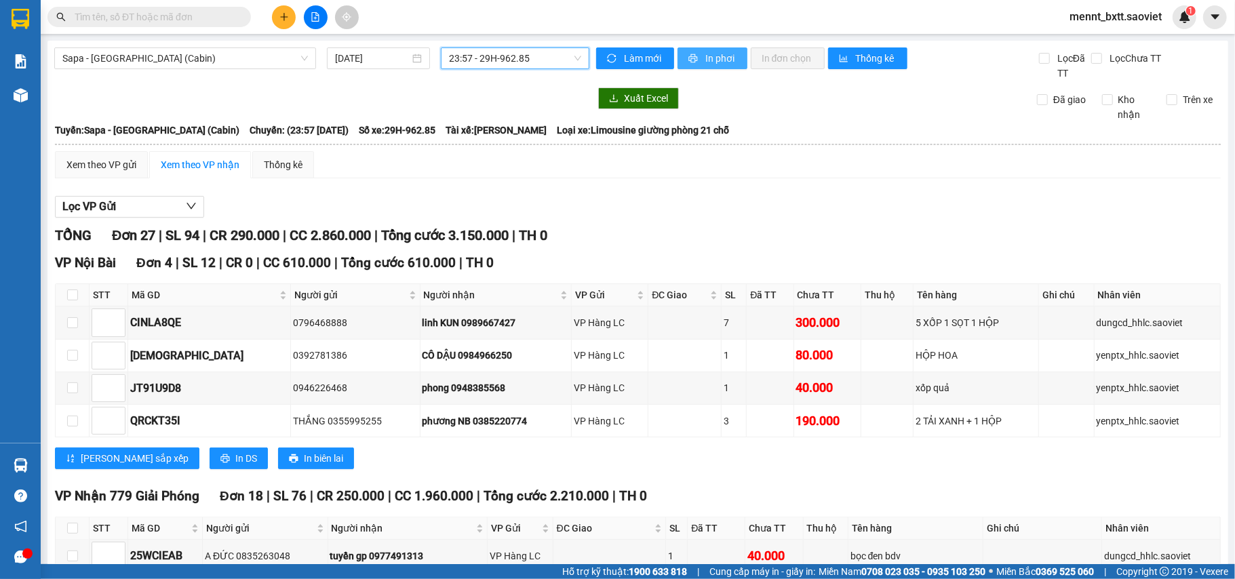
click at [697, 58] on button "In phơi" at bounding box center [713, 58] width 70 height 22
click at [235, 52] on span "Sapa - [GEOGRAPHIC_DATA] (Cabin)" at bounding box center [185, 58] width 246 height 20
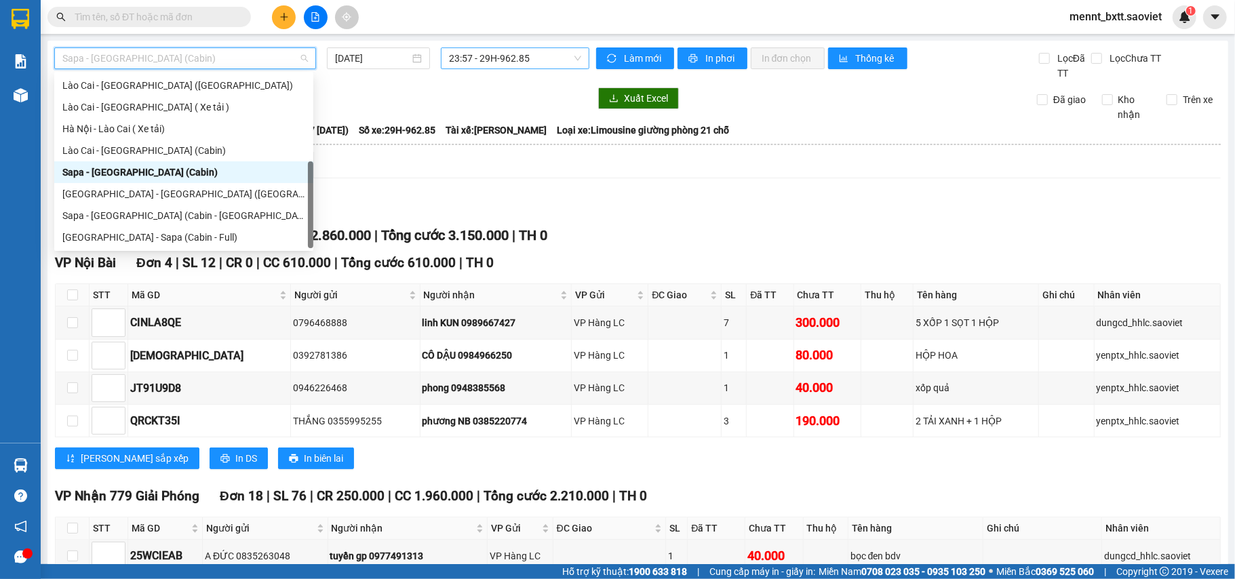
click at [197, 168] on div "Sapa - [GEOGRAPHIC_DATA] (Cabin)" at bounding box center [183, 172] width 243 height 15
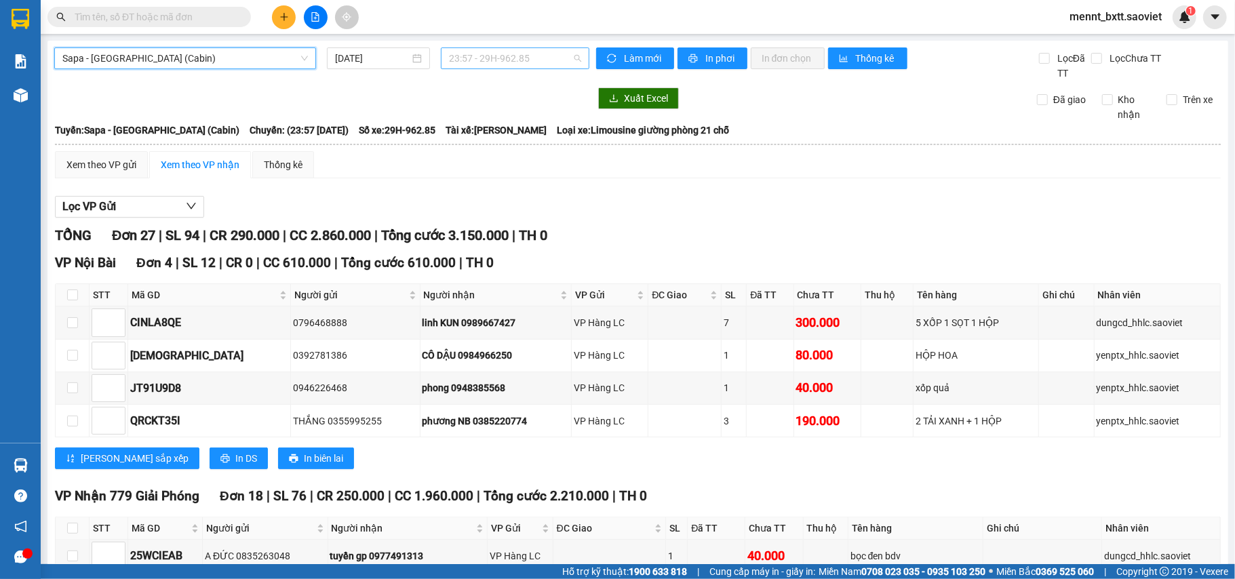
scroll to position [456, 0]
click at [484, 61] on span "23:57 - 29H-962.85" at bounding box center [515, 58] width 132 height 20
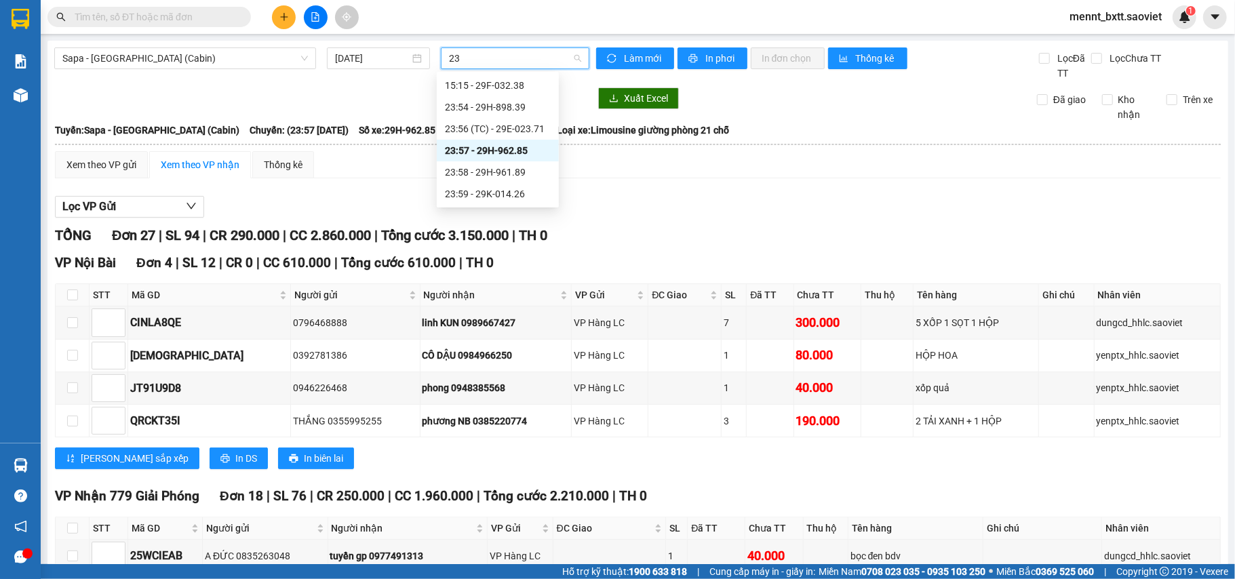
scroll to position [0, 0]
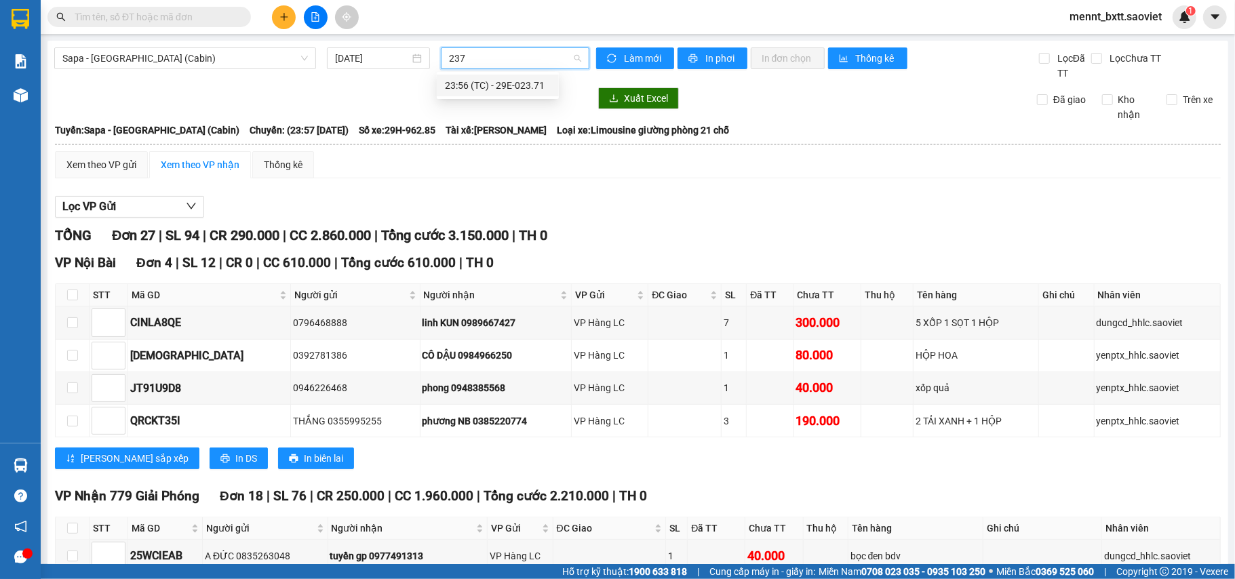
type input "2371"
click at [503, 83] on div "23:56 (TC) - 29E-023.71" at bounding box center [498, 85] width 106 height 15
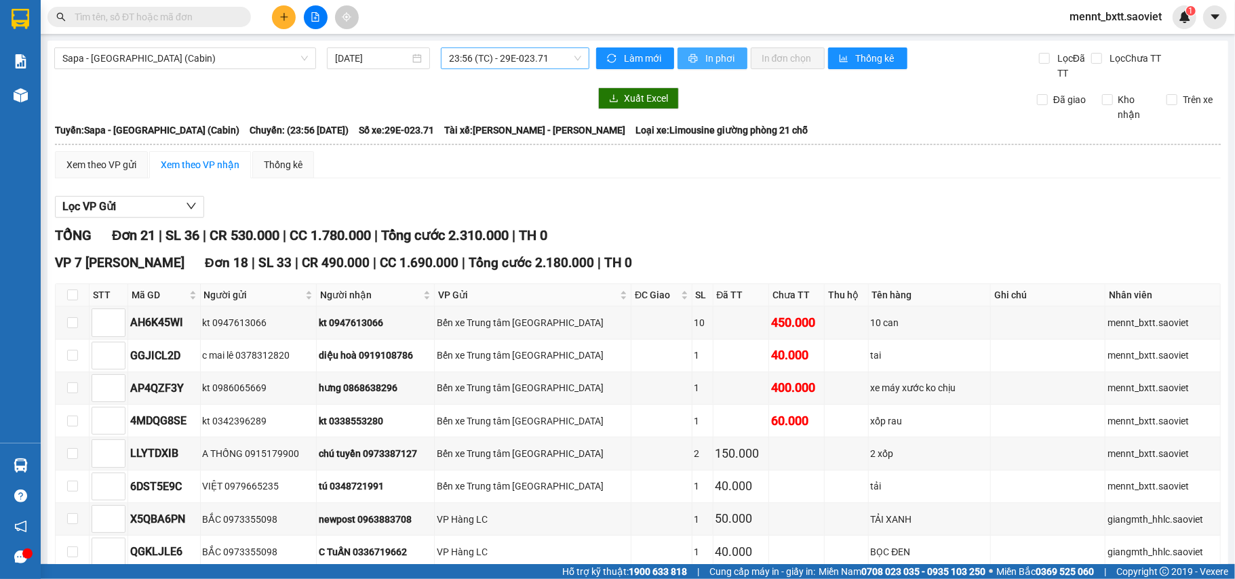
click at [711, 60] on span "In phơi" at bounding box center [720, 58] width 31 height 15
click at [321, 14] on button at bounding box center [316, 17] width 24 height 24
click at [313, 22] on button at bounding box center [316, 17] width 24 height 24
click at [236, 58] on span "Sapa - [GEOGRAPHIC_DATA] (Cabin)" at bounding box center [185, 58] width 246 height 20
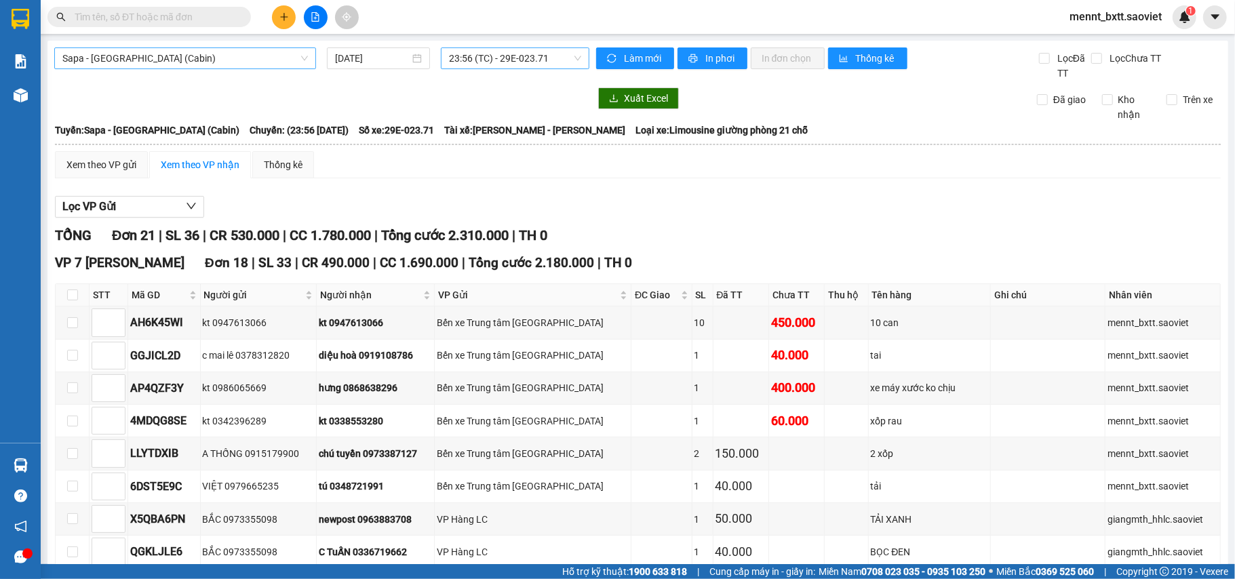
click at [225, 57] on span "Sapa - [GEOGRAPHIC_DATA] (Cabin)" at bounding box center [185, 58] width 246 height 20
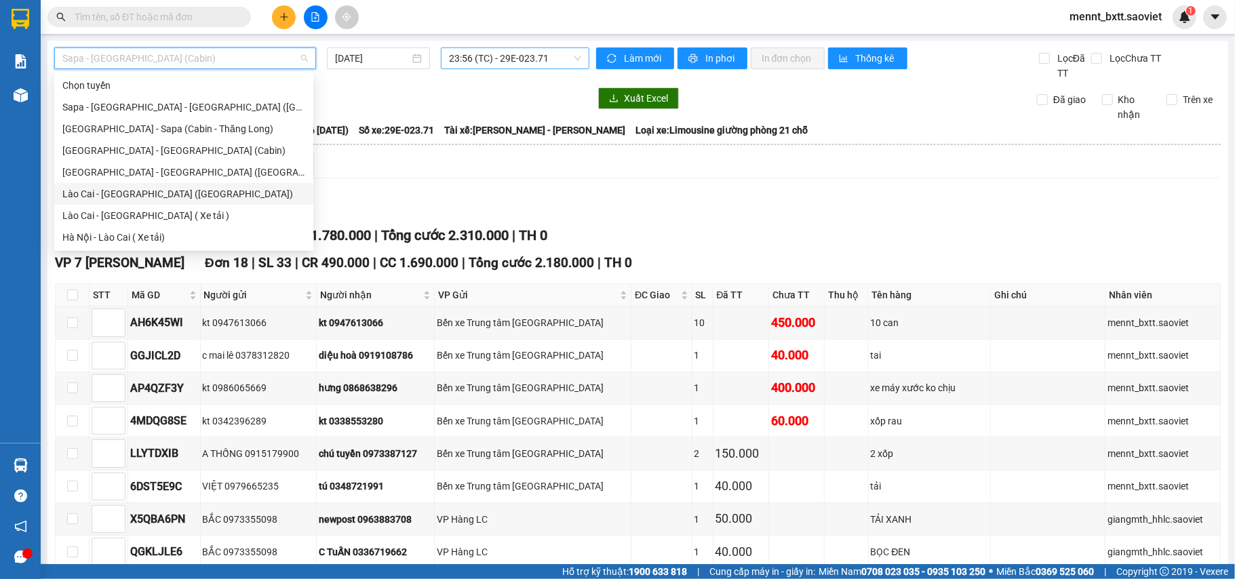
click at [183, 201] on div "Lào Cai - [GEOGRAPHIC_DATA] ([GEOGRAPHIC_DATA])" at bounding box center [183, 194] width 243 height 15
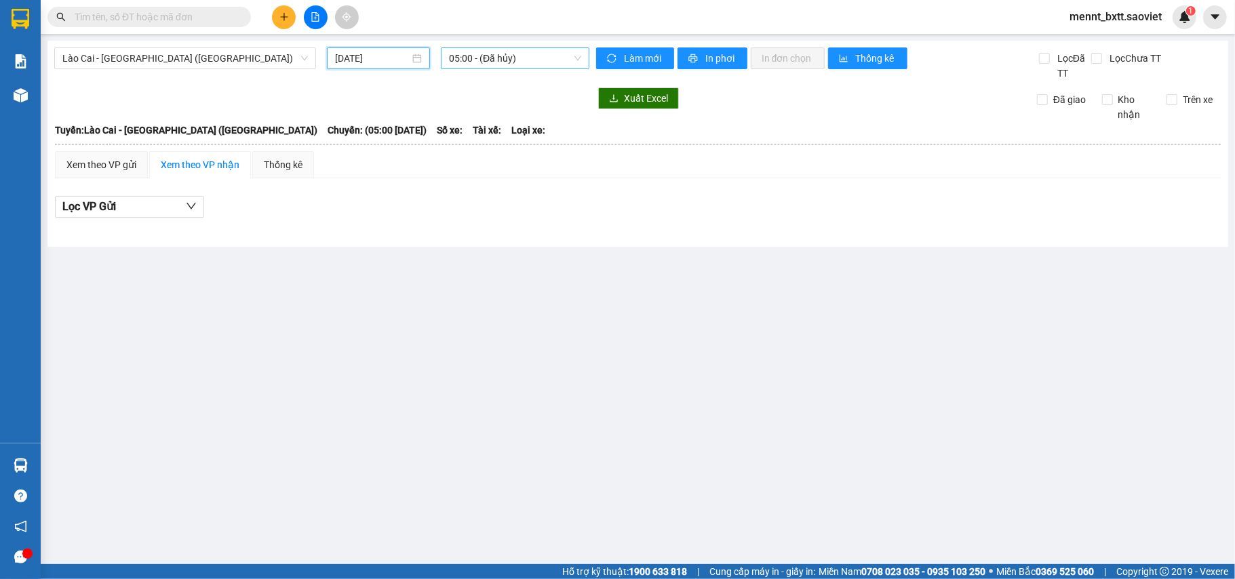
click at [350, 55] on input "[DATE]" at bounding box center [372, 58] width 75 height 15
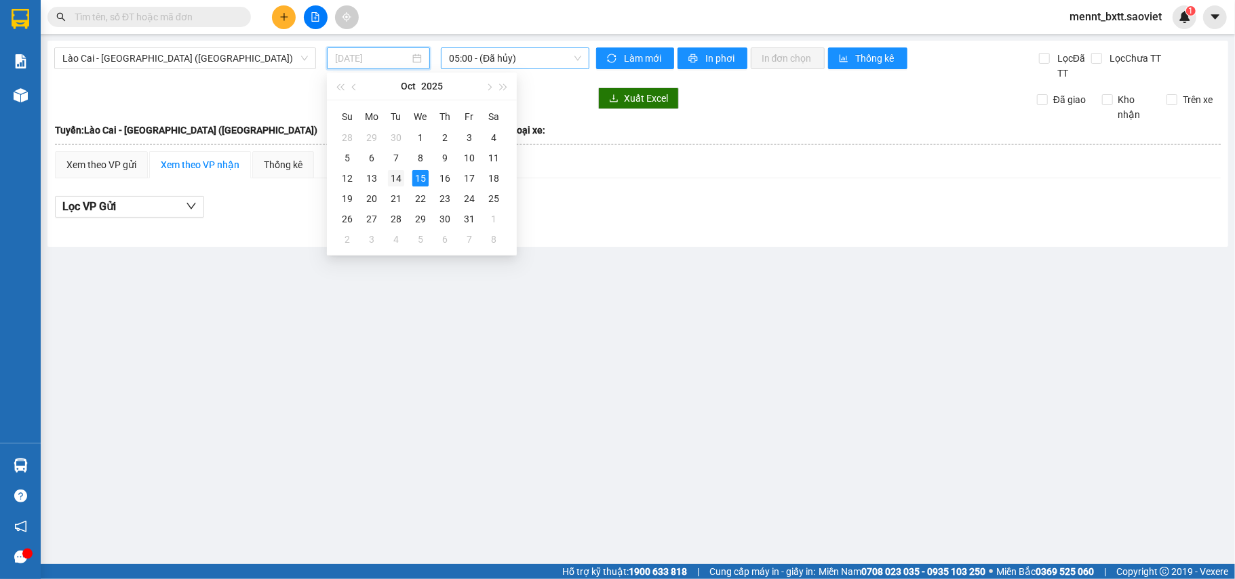
click at [399, 175] on div "14" at bounding box center [396, 178] width 16 height 16
type input "[DATE]"
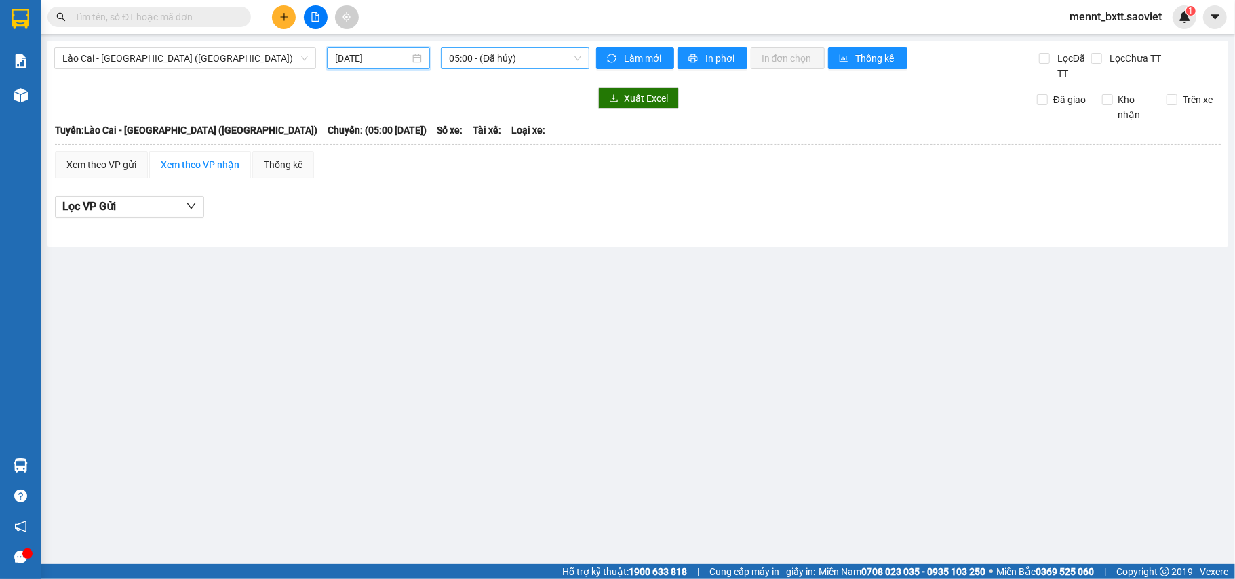
click at [454, 61] on span "05:00 - (Đã hủy)" at bounding box center [515, 58] width 132 height 20
type input "0275"
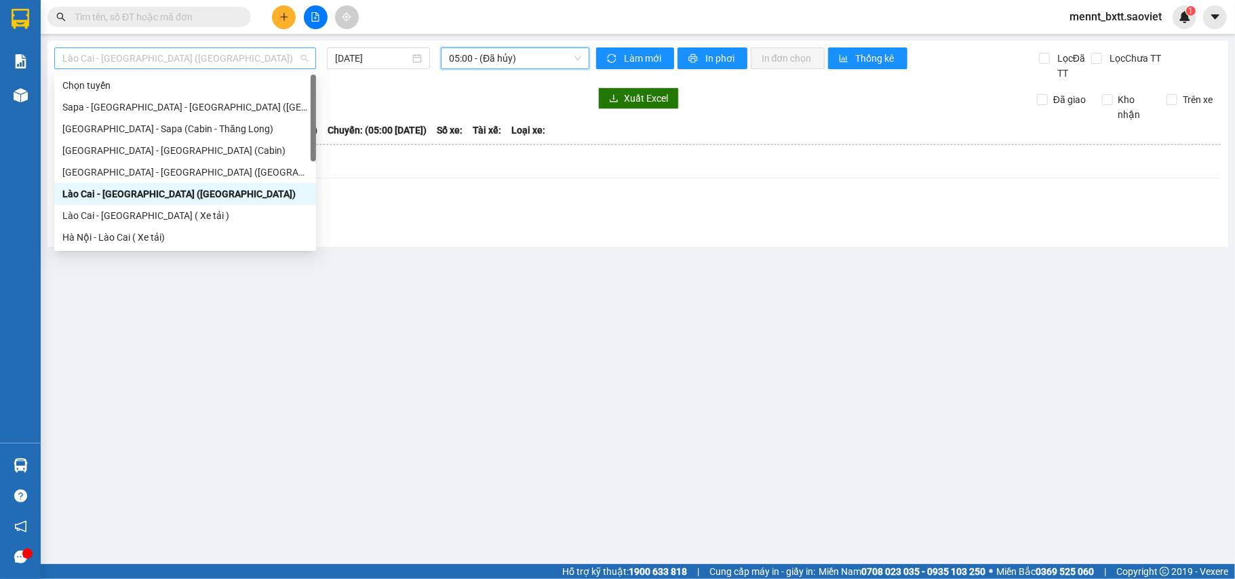
click at [201, 57] on span "Lào Cai - [GEOGRAPHIC_DATA] ([GEOGRAPHIC_DATA])" at bounding box center [185, 58] width 246 height 20
click at [209, 112] on div "Sapa - [GEOGRAPHIC_DATA] - [GEOGRAPHIC_DATA] ([GEOGRAPHIC_DATA])" at bounding box center [185, 107] width 246 height 15
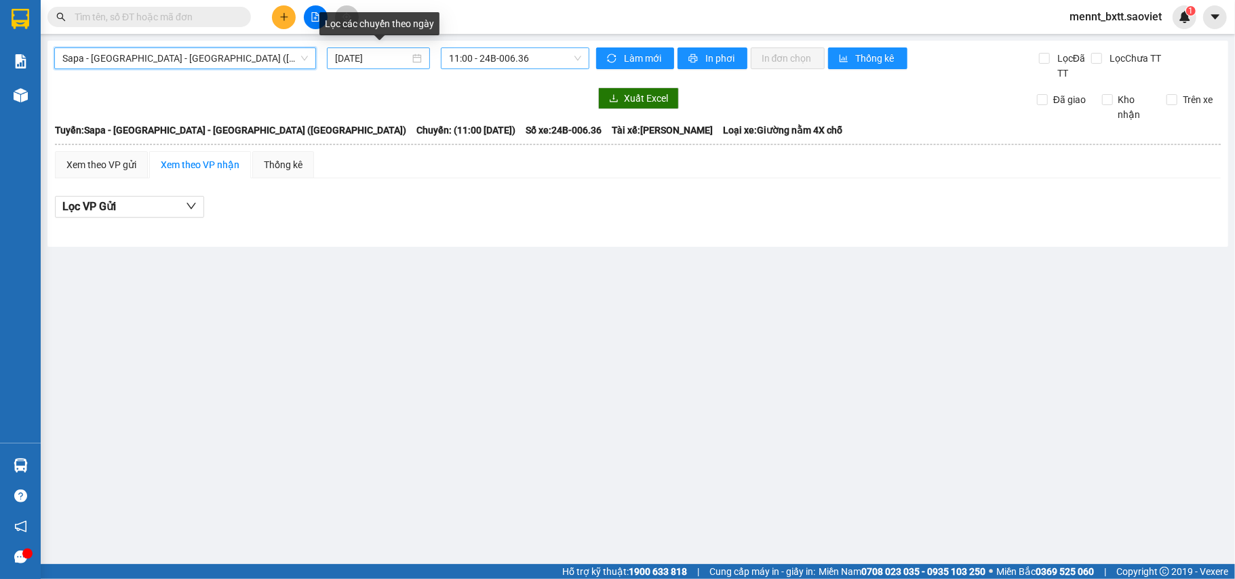
click at [345, 58] on input "[DATE]" at bounding box center [372, 58] width 75 height 15
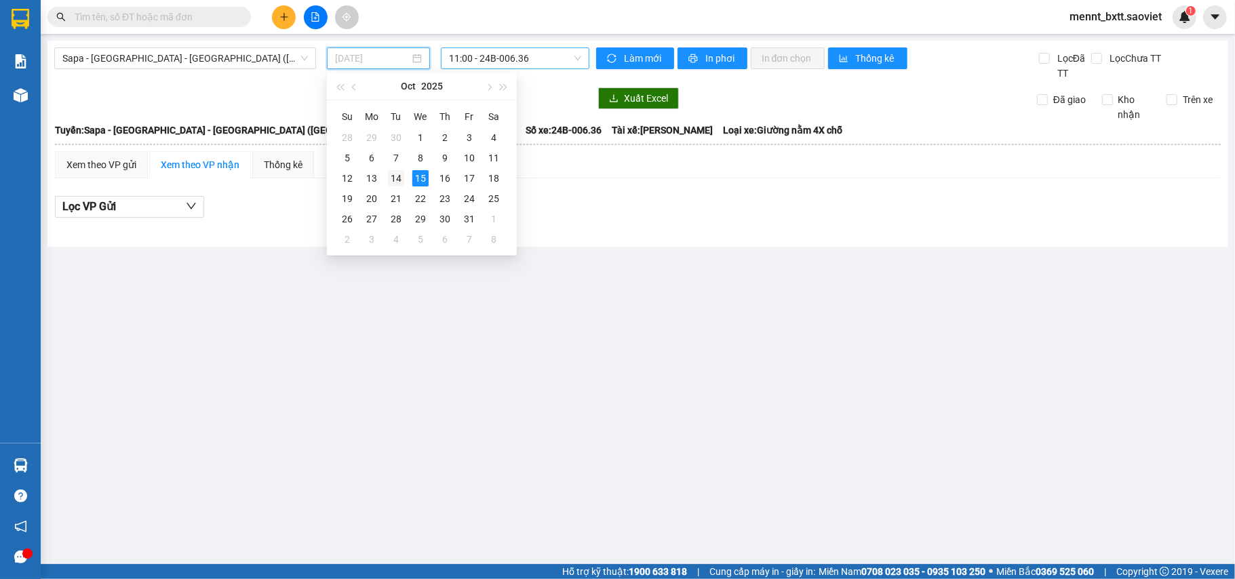
click at [394, 177] on div "14" at bounding box center [396, 178] width 16 height 16
type input "[DATE]"
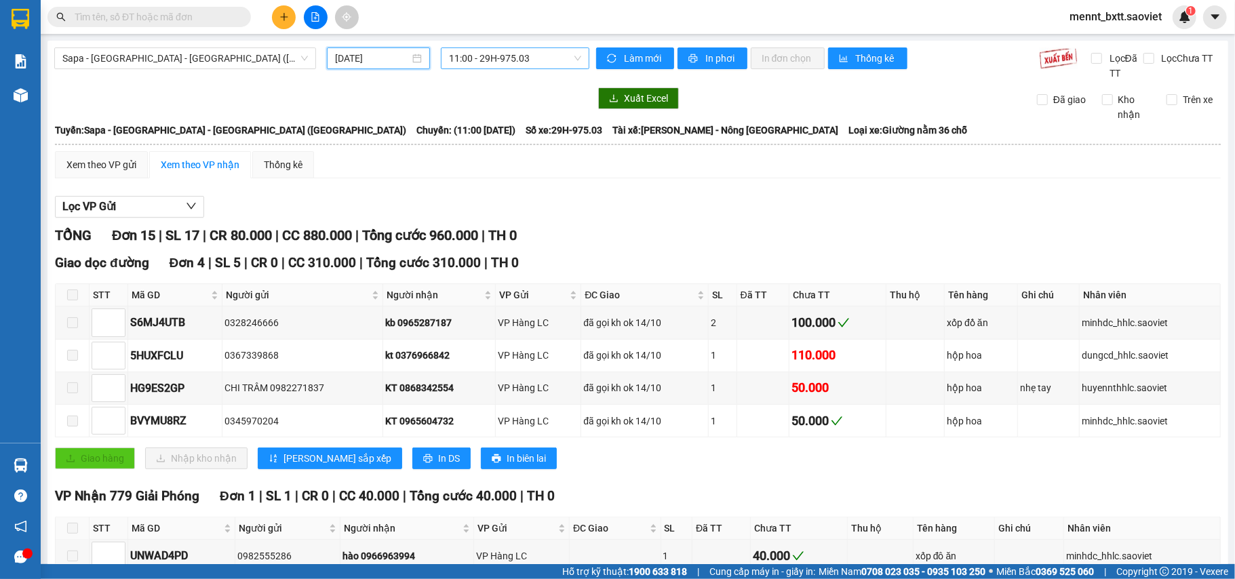
click at [465, 56] on span "11:00 - 29H-975.03" at bounding box center [515, 58] width 132 height 20
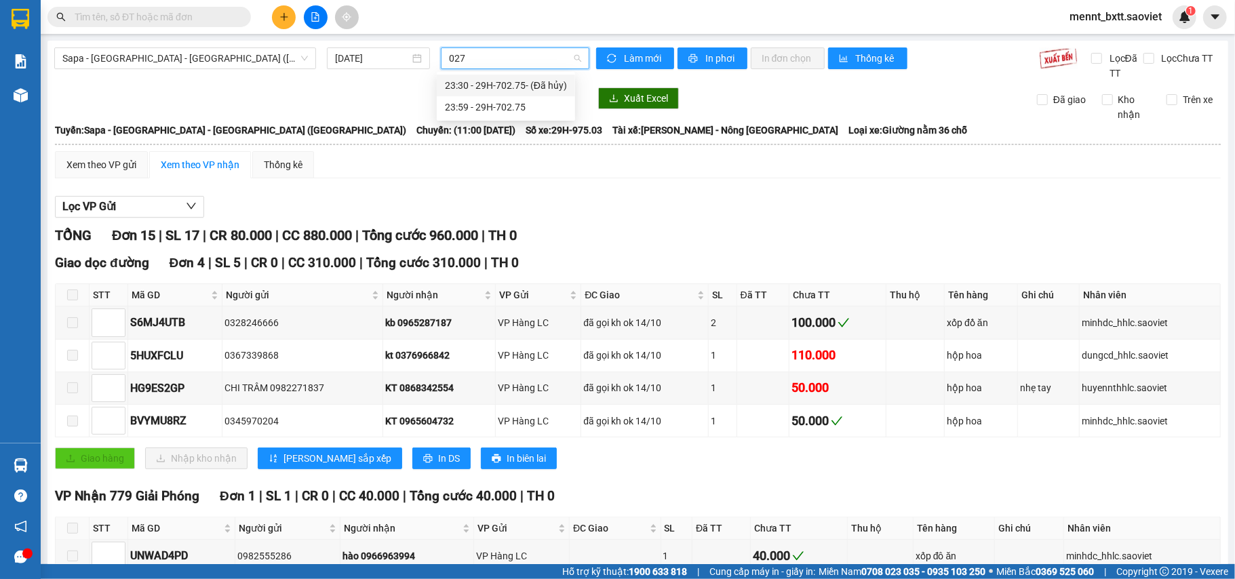
type input "0275"
click at [496, 106] on div "23:59 - 29H-702.75" at bounding box center [506, 107] width 122 height 15
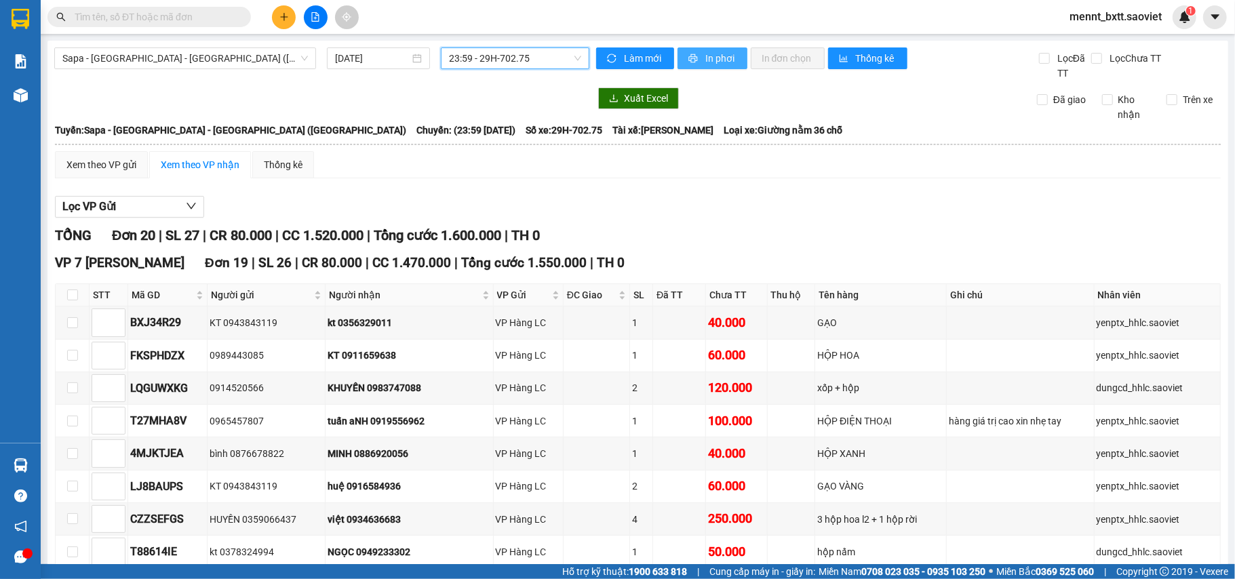
click at [705, 56] on span "In phơi" at bounding box center [720, 58] width 31 height 15
click at [212, 57] on span "Sapa - [GEOGRAPHIC_DATA] - [GEOGRAPHIC_DATA] ([GEOGRAPHIC_DATA])" at bounding box center [185, 58] width 246 height 20
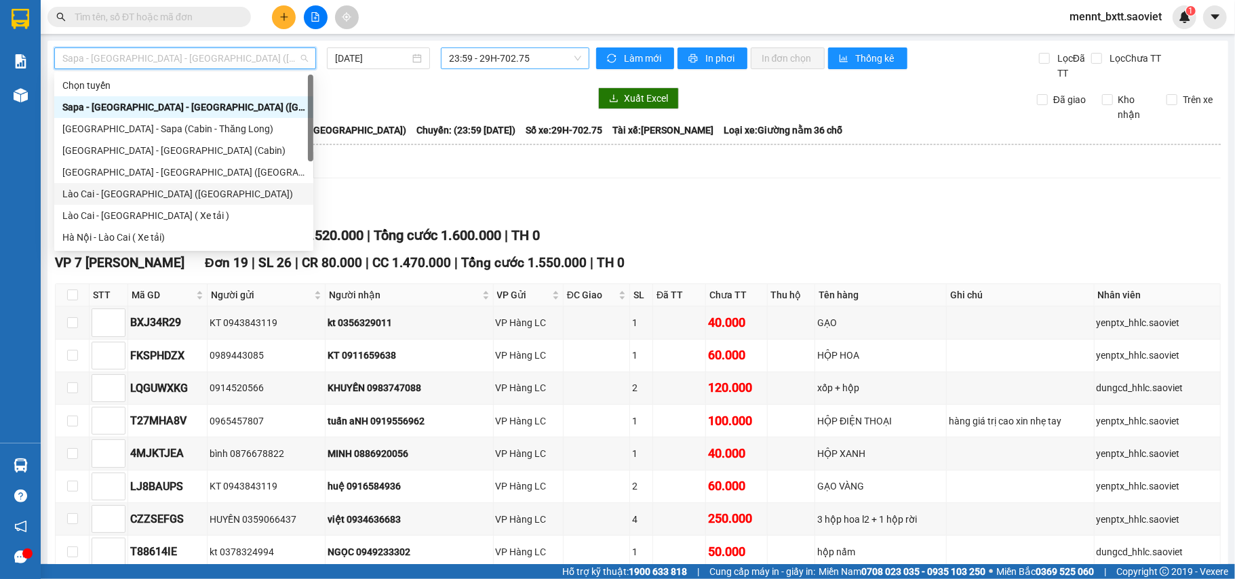
scroll to position [109, 0]
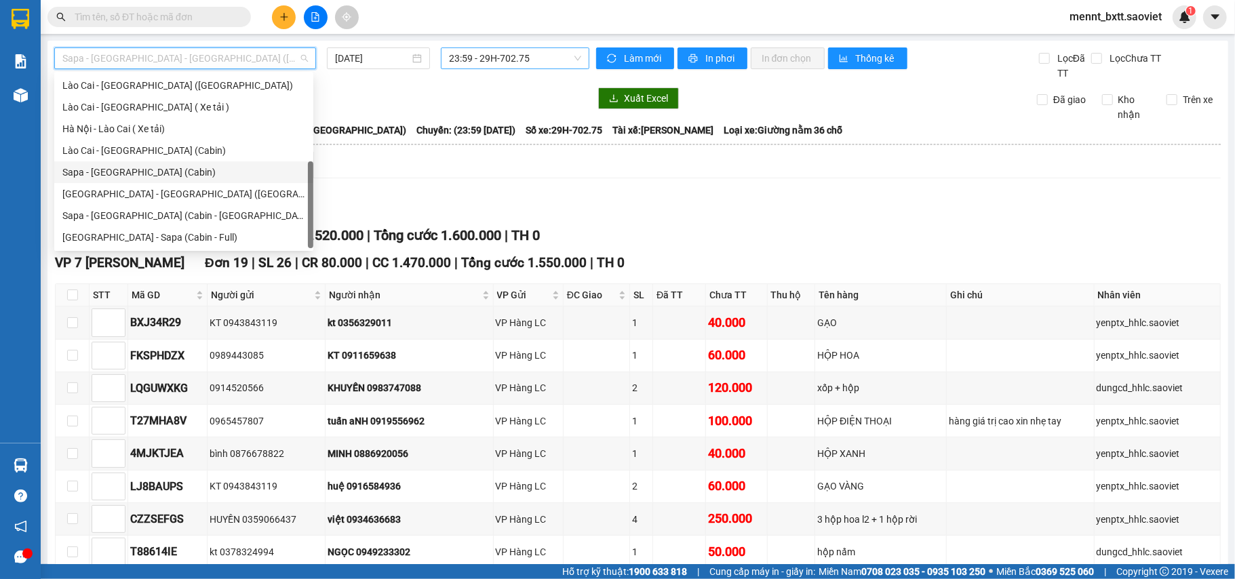
click at [169, 168] on div "Sapa - [GEOGRAPHIC_DATA] (Cabin)" at bounding box center [183, 172] width 243 height 15
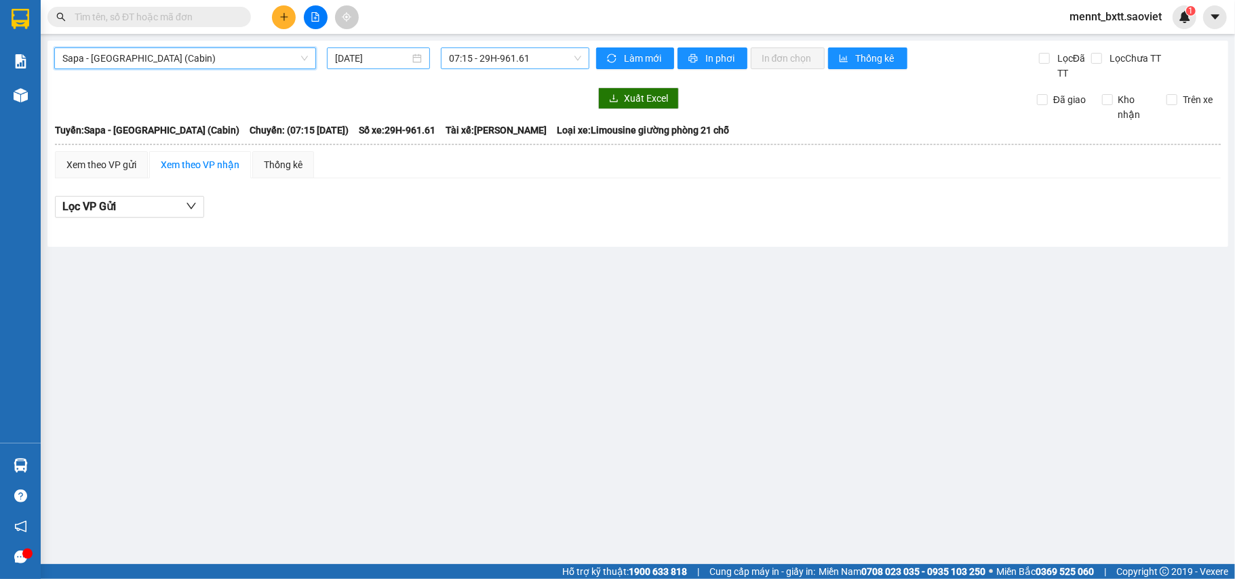
click at [348, 56] on input "[DATE]" at bounding box center [372, 58] width 75 height 15
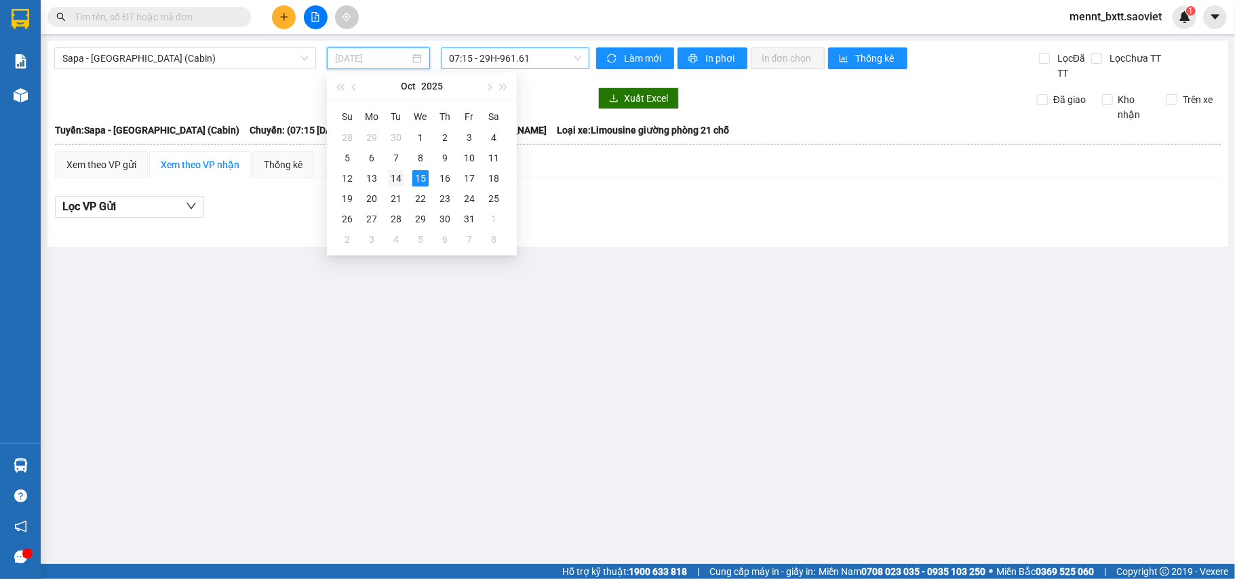
click at [392, 175] on div "14" at bounding box center [396, 178] width 16 height 16
type input "[DATE]"
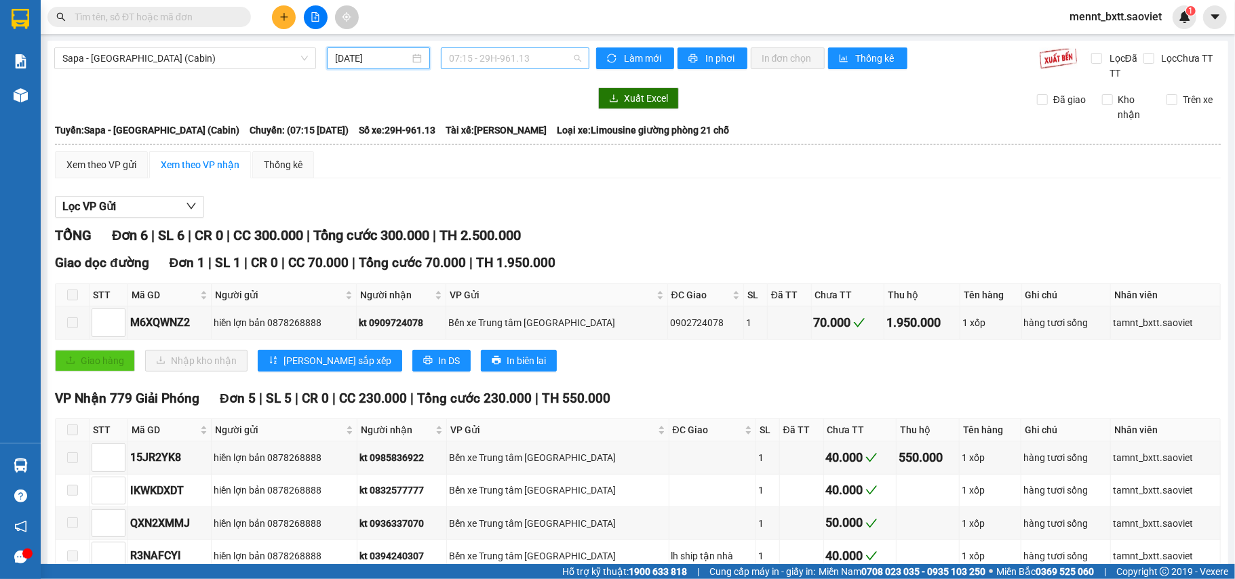
click at [464, 58] on span "07:15 - 29H-961.13" at bounding box center [515, 58] width 132 height 20
type input "1426"
click at [518, 84] on div "23:59 - 29K-014.26" at bounding box center [498, 85] width 106 height 15
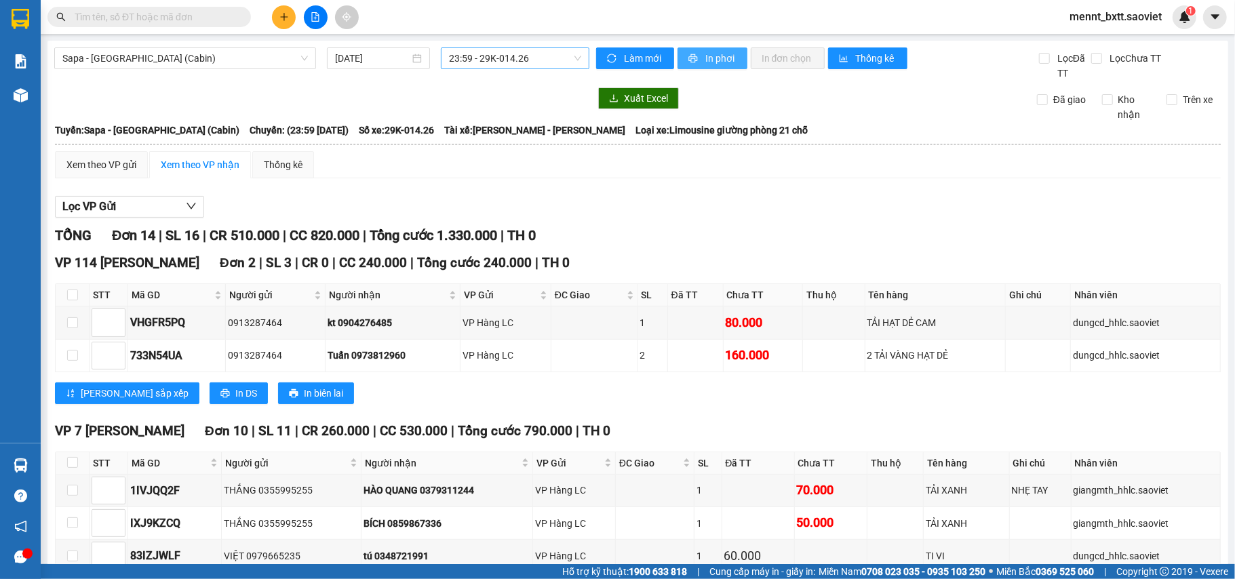
click at [705, 56] on span "In phơi" at bounding box center [720, 58] width 31 height 15
click at [1132, 14] on span "mennt_bxtt.saoviet" at bounding box center [1116, 16] width 114 height 17
click at [1110, 42] on span "Đăng xuất" at bounding box center [1121, 42] width 85 height 15
